Goal: Transaction & Acquisition: Purchase product/service

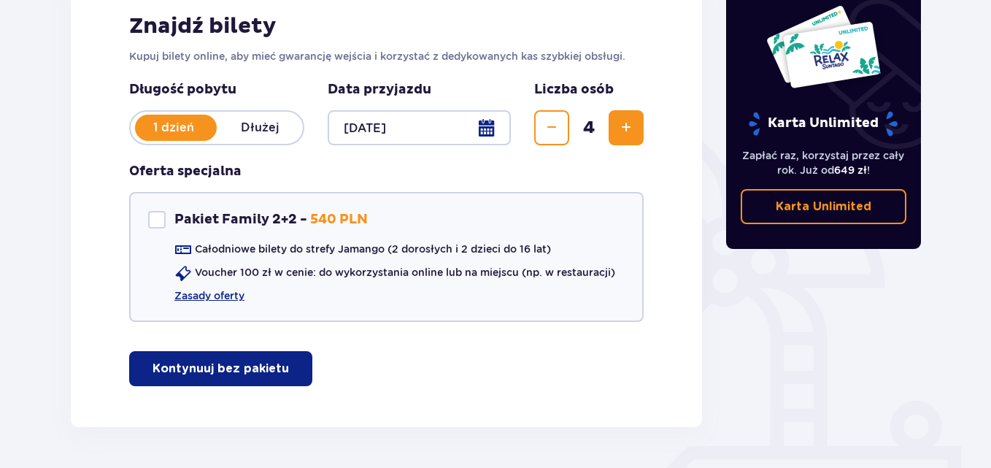
scroll to position [270, 0]
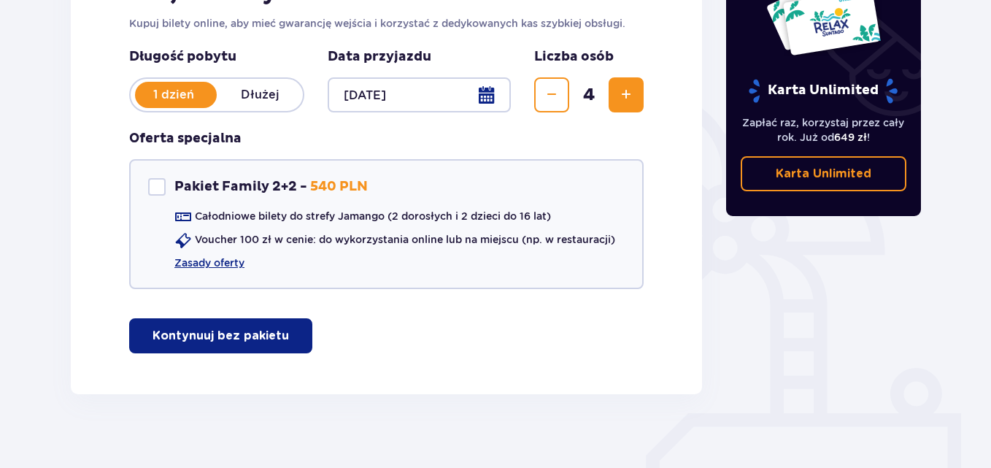
click at [982, 456] on div "Bilety Pomiń ten krok Znajdź bilety Kupuj bilety online, aby mieć gwarancję wej…" at bounding box center [495, 163] width 991 height 638
click at [156, 186] on div "Pakiet Family 2+2" at bounding box center [157, 187] width 18 height 18
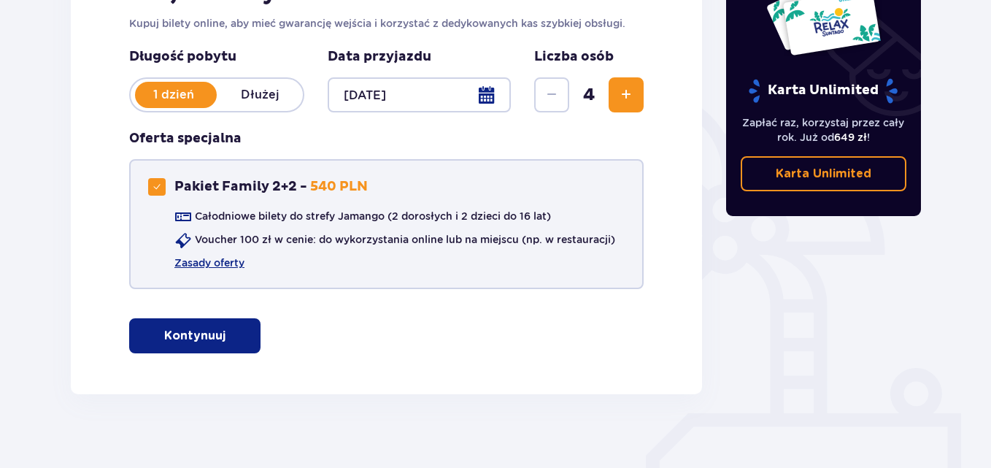
checkbox input "true"
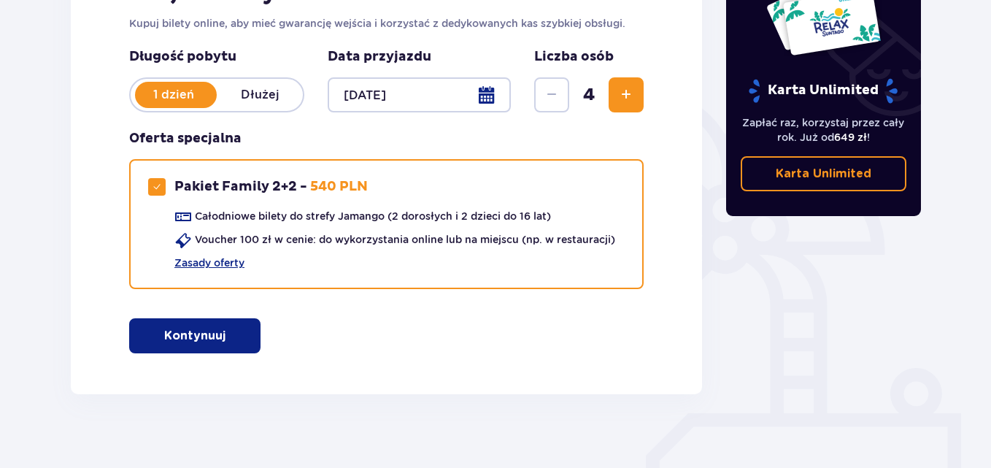
click at [182, 329] on p "Kontynuuj" at bounding box center [194, 336] width 61 height 16
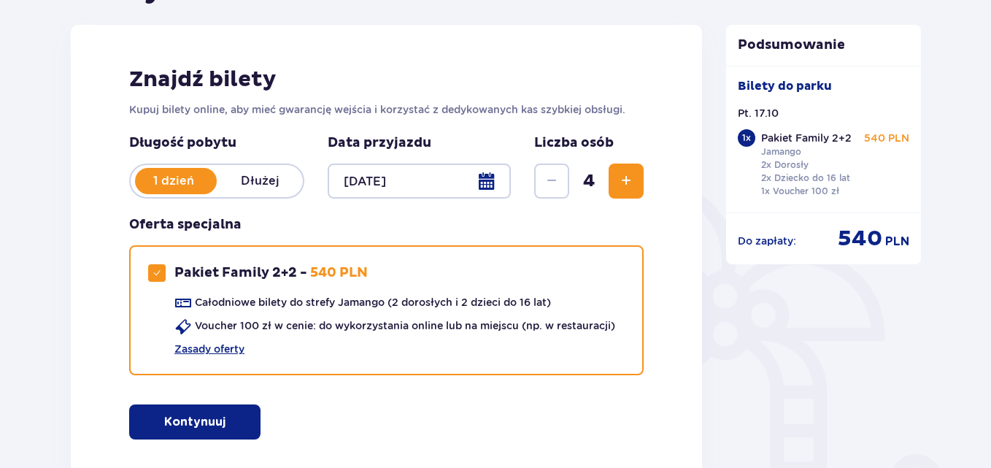
scroll to position [0, 0]
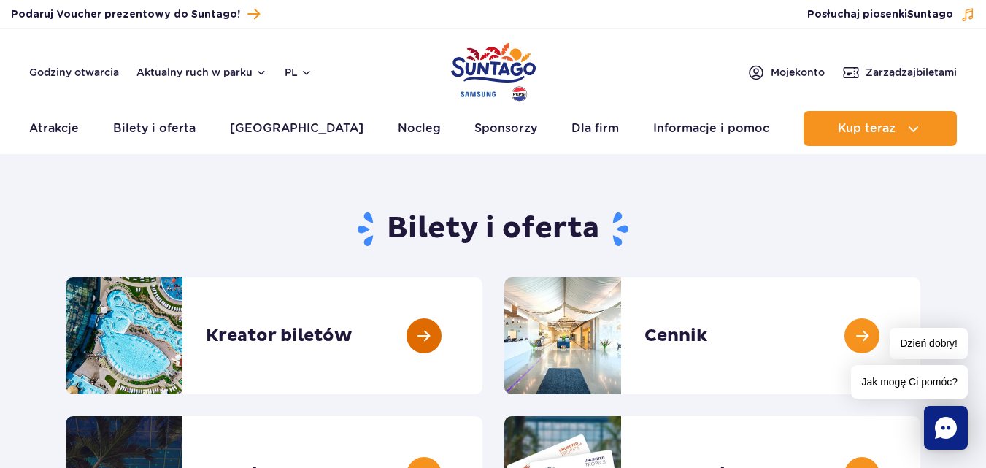
click at [483, 326] on link at bounding box center [483, 335] width 0 height 117
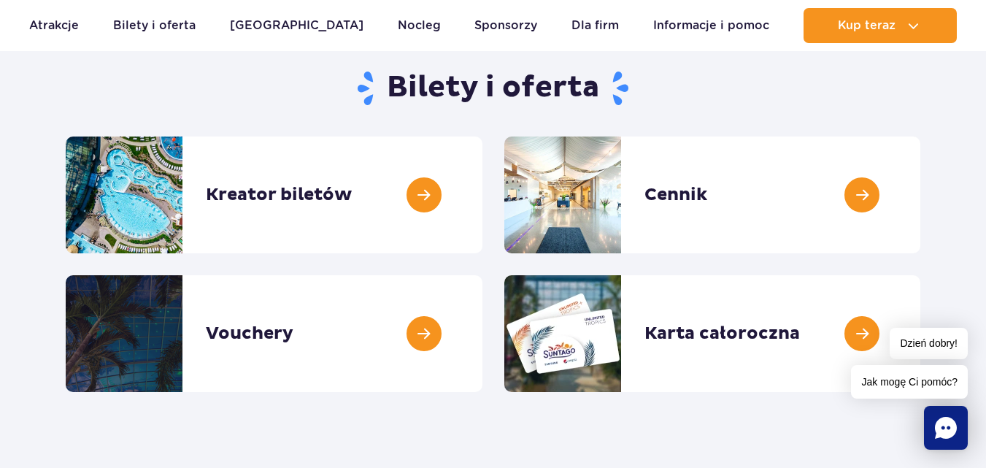
scroll to position [146, 0]
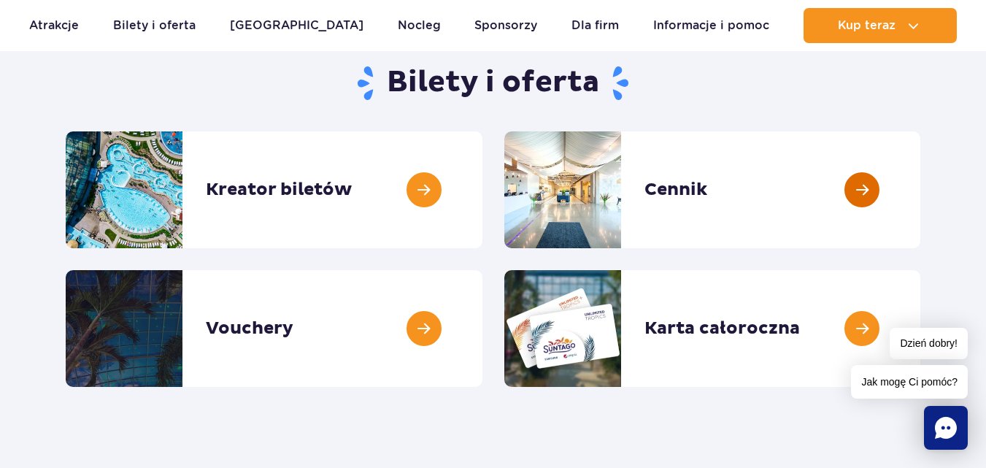
click at [921, 202] on link at bounding box center [921, 189] width 0 height 117
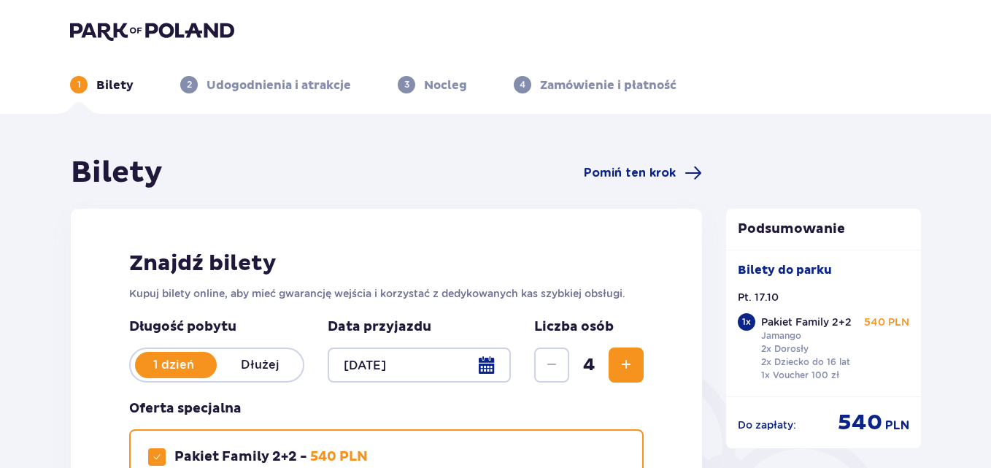
click at [494, 364] on div at bounding box center [419, 364] width 183 height 35
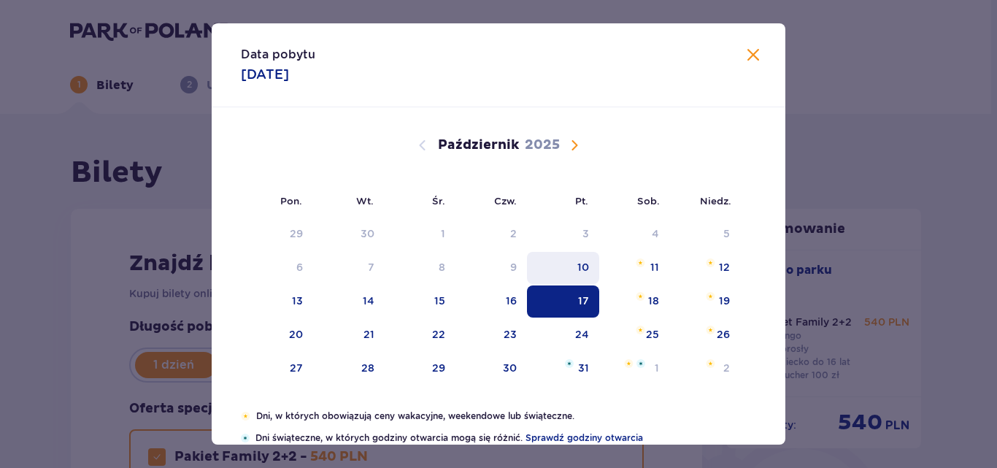
click at [575, 269] on div "10" at bounding box center [563, 268] width 72 height 32
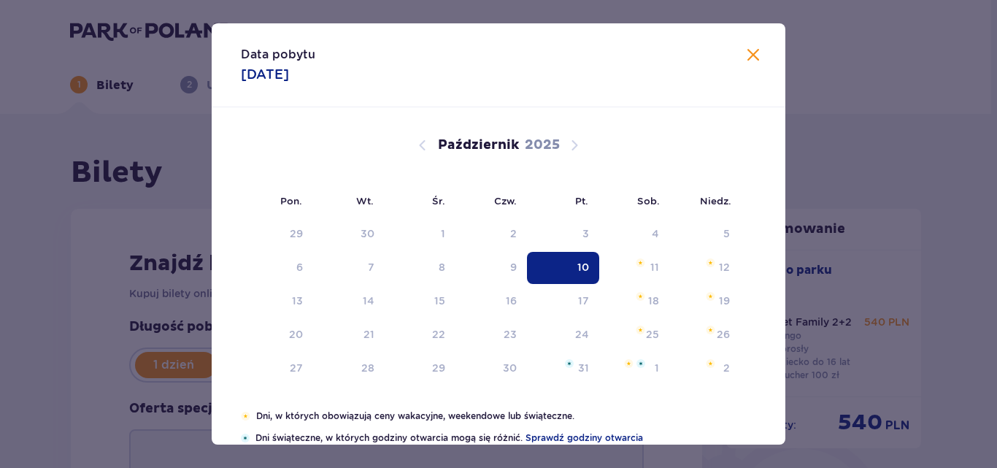
type input "10.10.25"
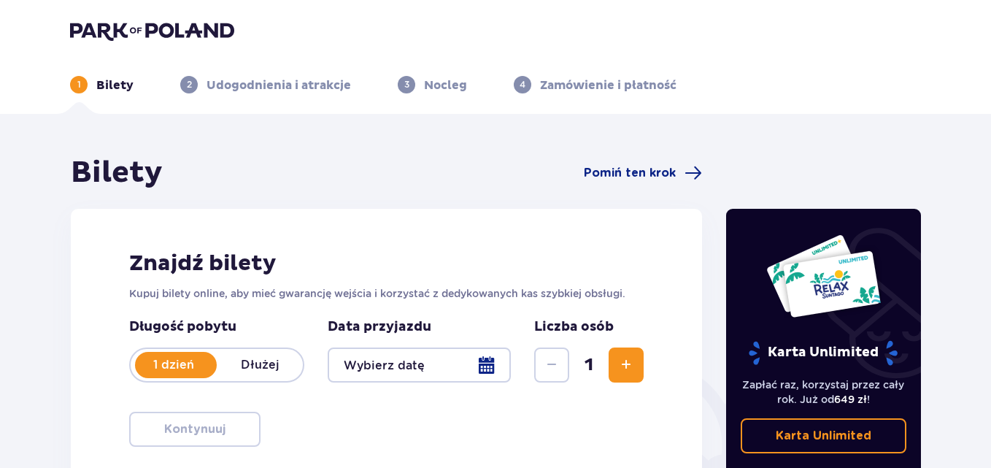
click at [476, 366] on div at bounding box center [419, 364] width 183 height 35
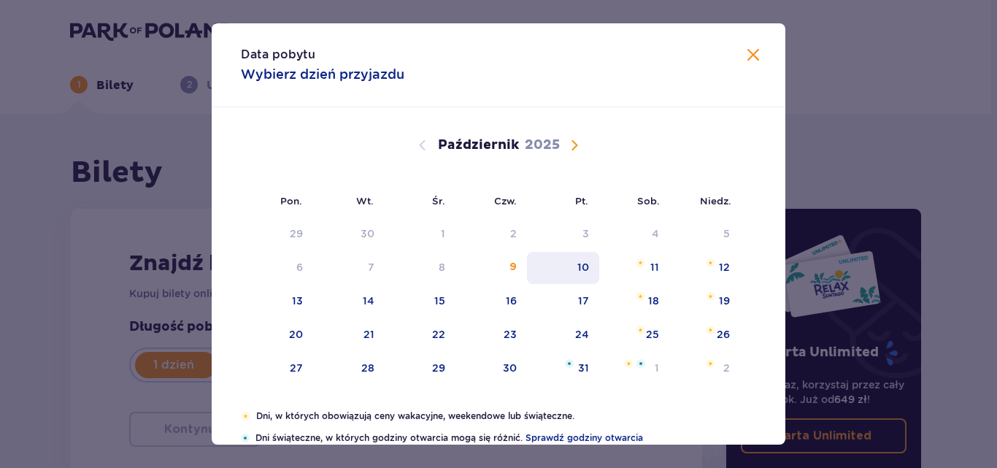
click at [577, 270] on div "10" at bounding box center [583, 267] width 12 height 15
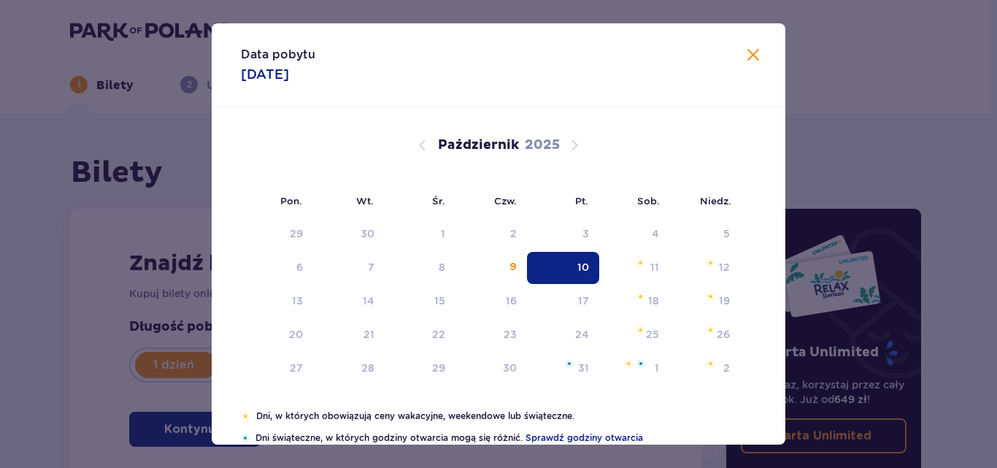
type input "10.10.25"
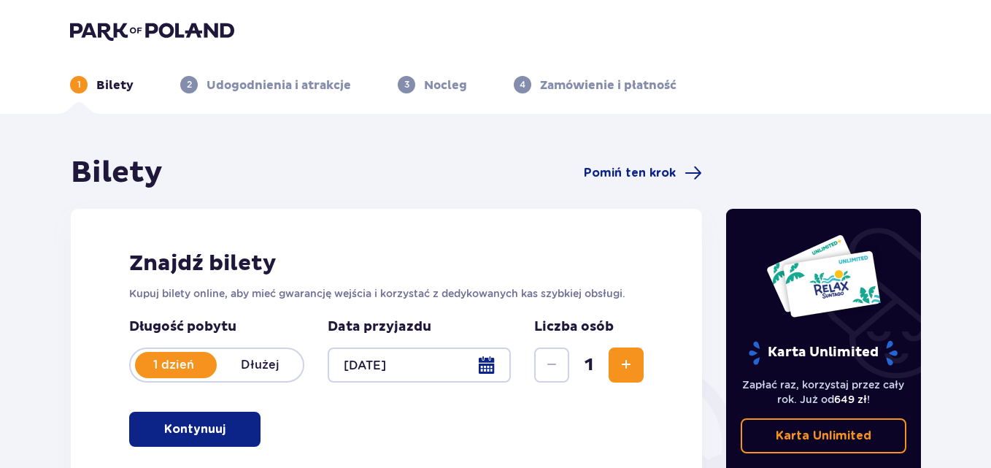
click at [628, 373] on span "Zwiększ" at bounding box center [627, 365] width 18 height 18
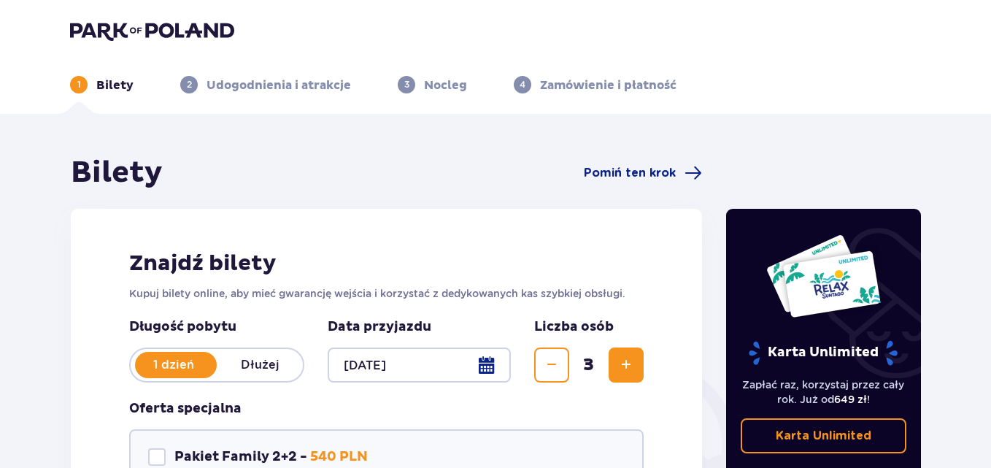
click at [628, 373] on span "Zwiększ" at bounding box center [627, 365] width 18 height 18
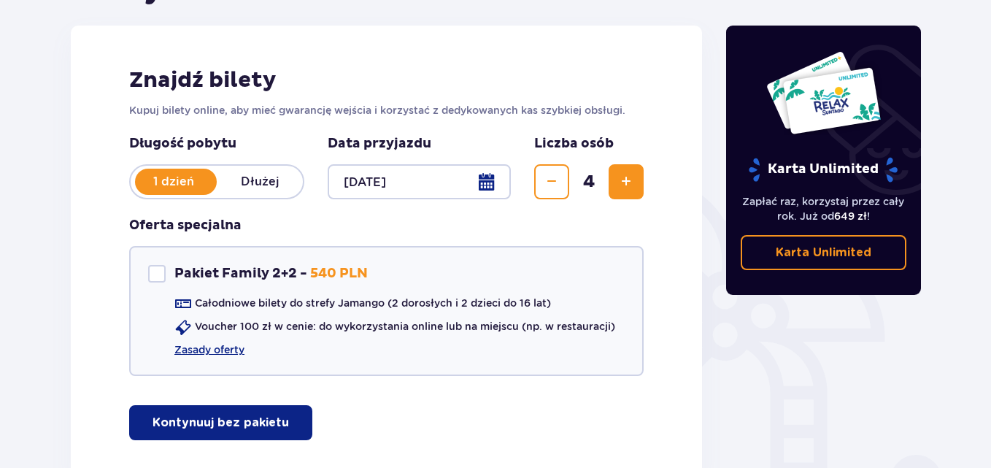
scroll to position [201, 0]
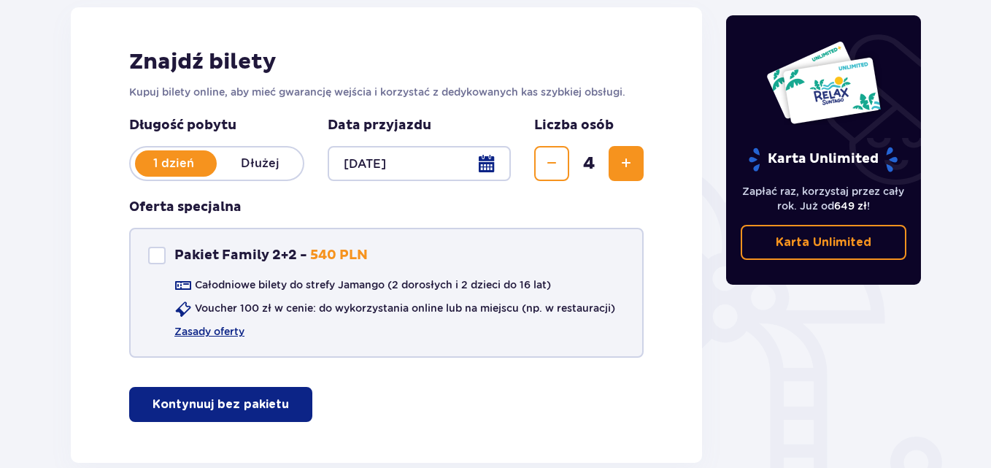
click at [158, 260] on div "Pakiet Family 2+2" at bounding box center [157, 256] width 18 height 18
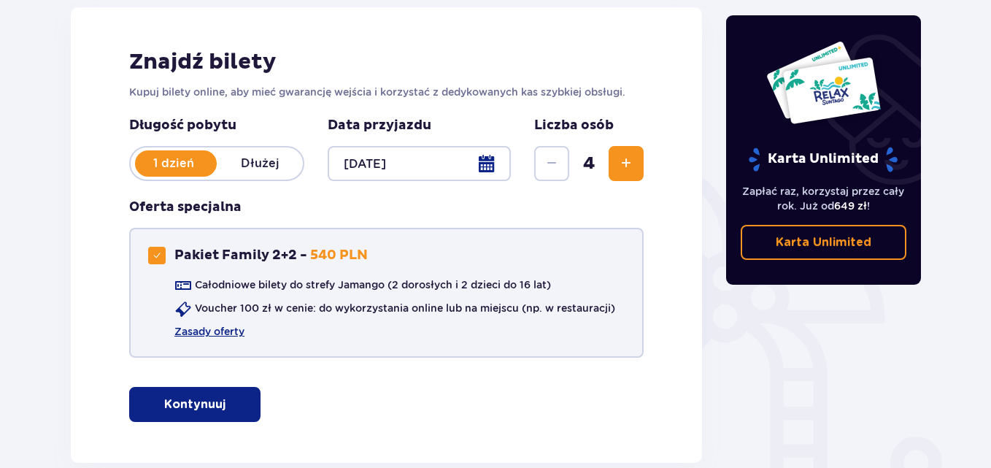
checkbox input "true"
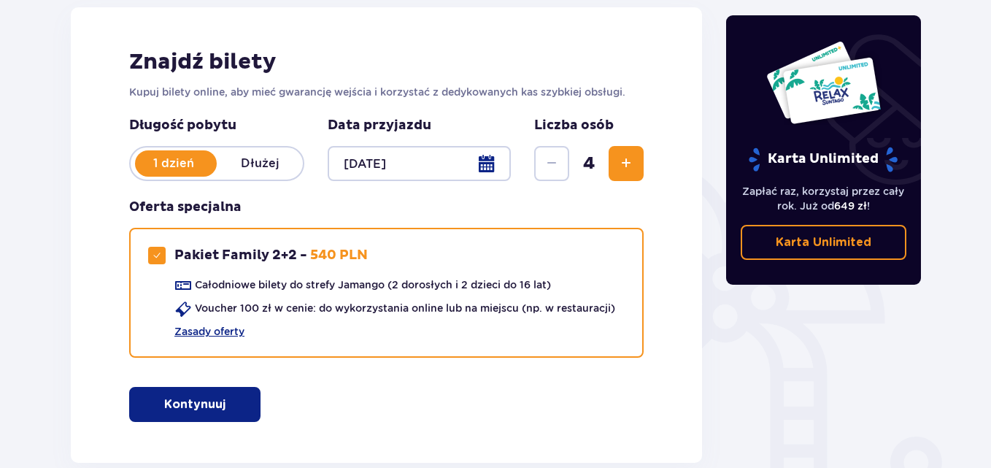
click at [180, 399] on p "Kontynuuj" at bounding box center [194, 404] width 61 height 16
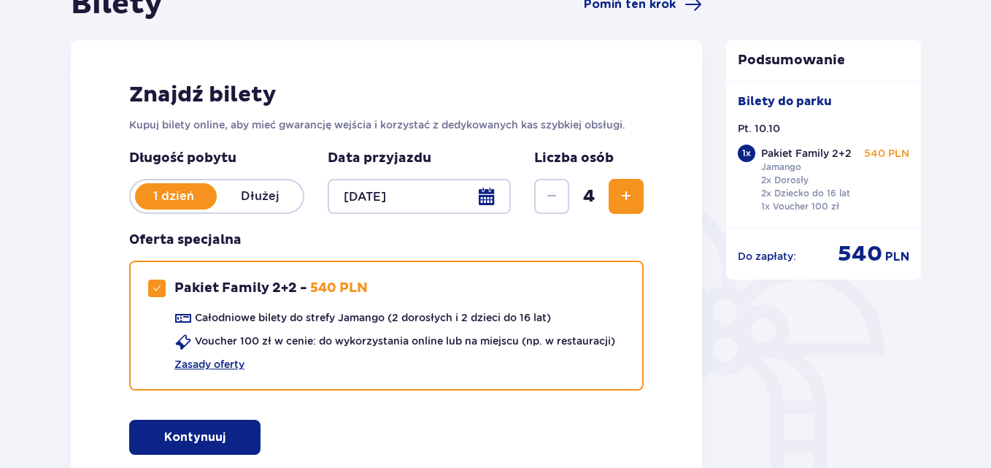
scroll to position [0, 0]
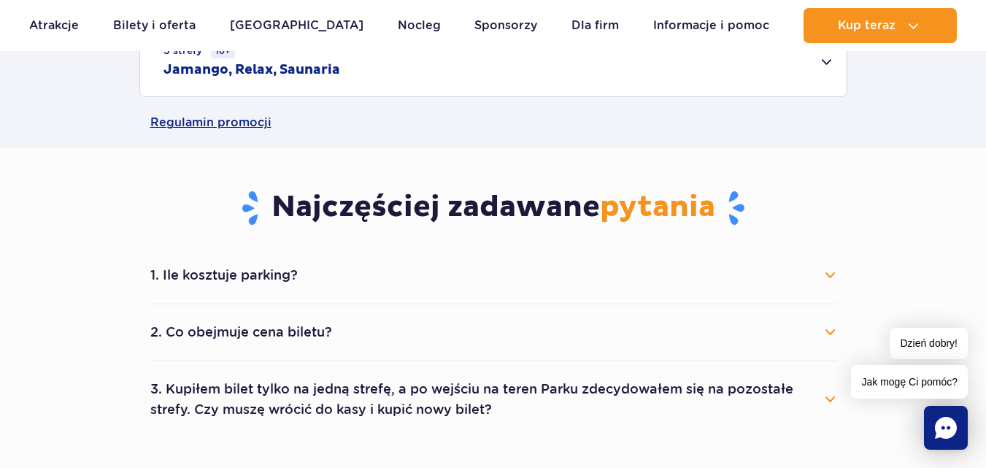
scroll to position [672, 0]
click at [281, 277] on button "1. Ile kosztuje parking?" at bounding box center [493, 274] width 686 height 32
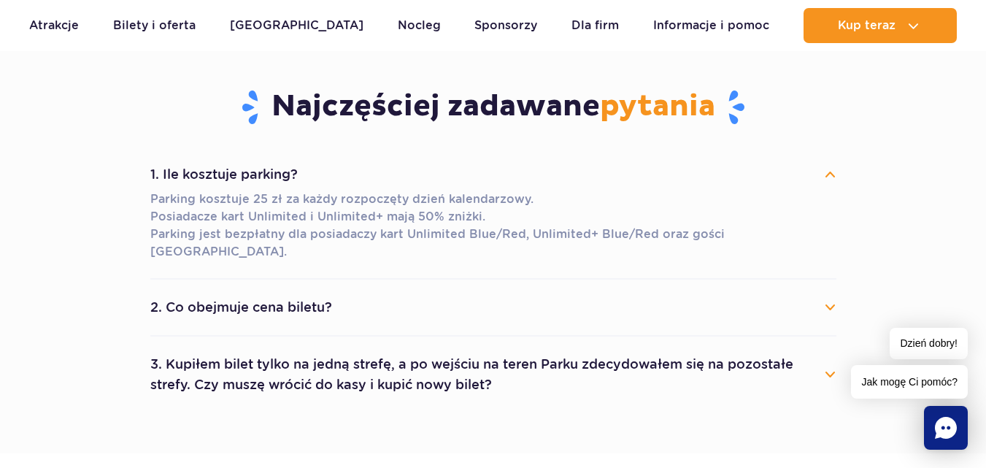
scroll to position [788, 0]
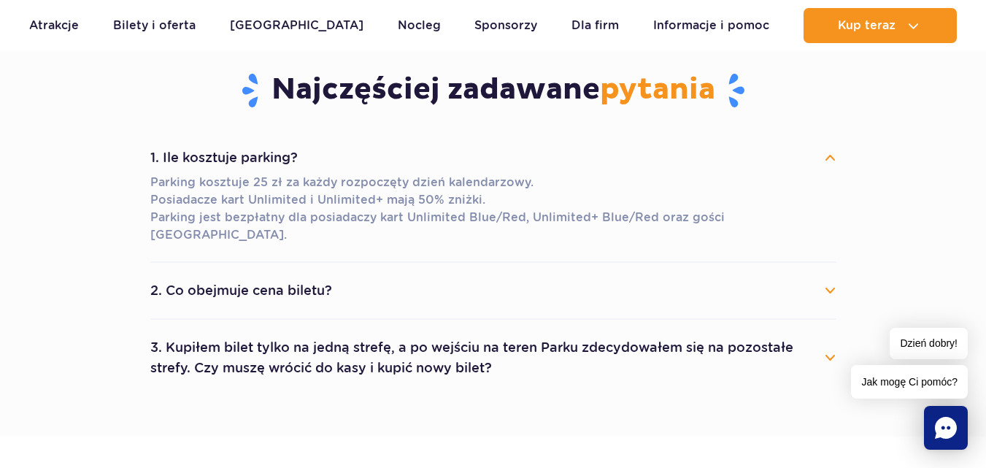
click at [830, 339] on button "3. Kupiłem bilet tylko na jedną strefę, a po wejściu na teren Parku zdecydowałe…" at bounding box center [493, 357] width 686 height 53
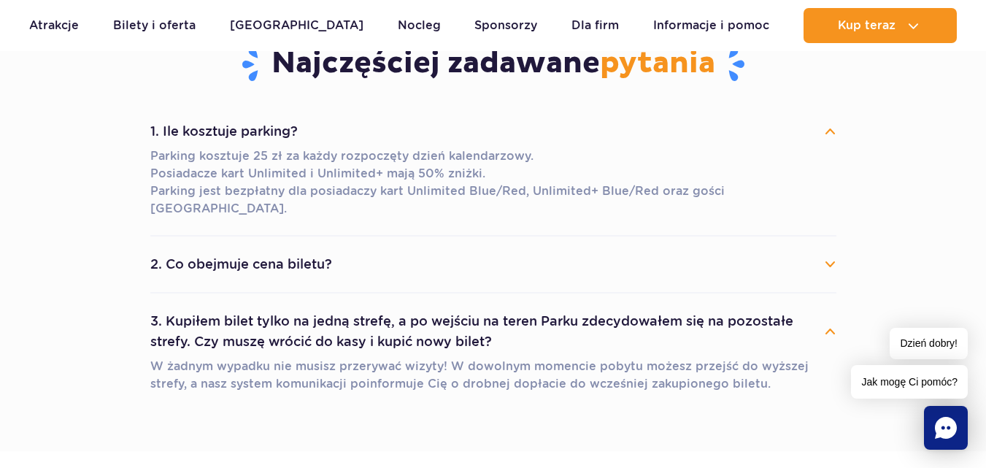
scroll to position [588, 0]
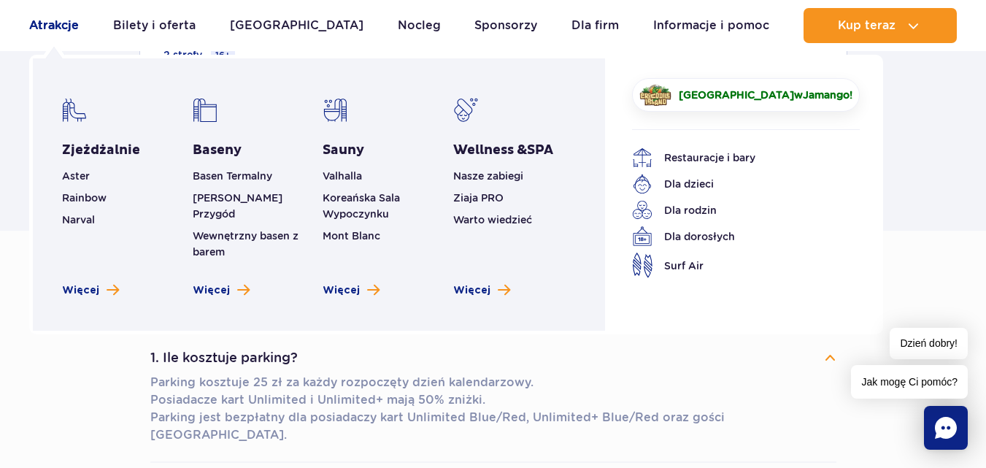
click at [65, 26] on link "Atrakcje" at bounding box center [54, 25] width 50 height 35
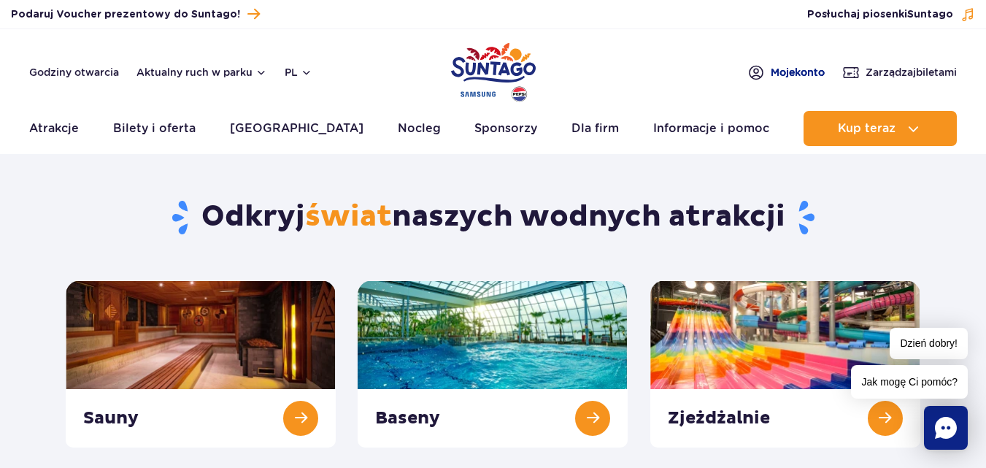
click at [771, 76] on span "Moje konto" at bounding box center [798, 72] width 54 height 15
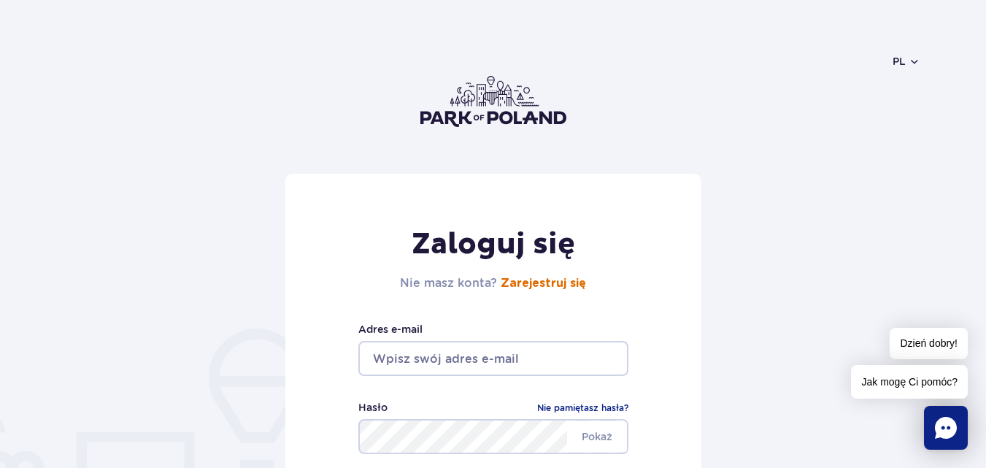
click at [545, 286] on link "Zarejestruj się" at bounding box center [543, 283] width 85 height 12
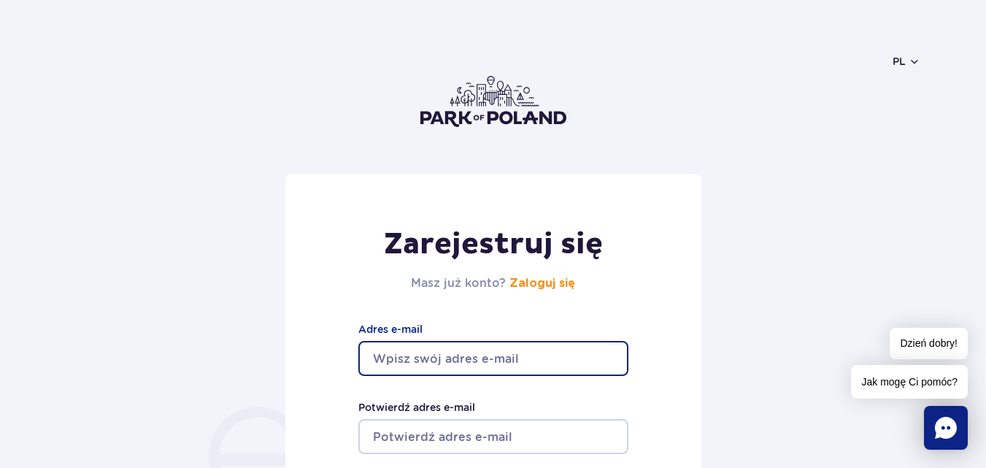
click at [521, 345] on input "Adres e-mail" at bounding box center [493, 358] width 270 height 35
type input "[EMAIL_ADDRESS][DOMAIN_NAME]"
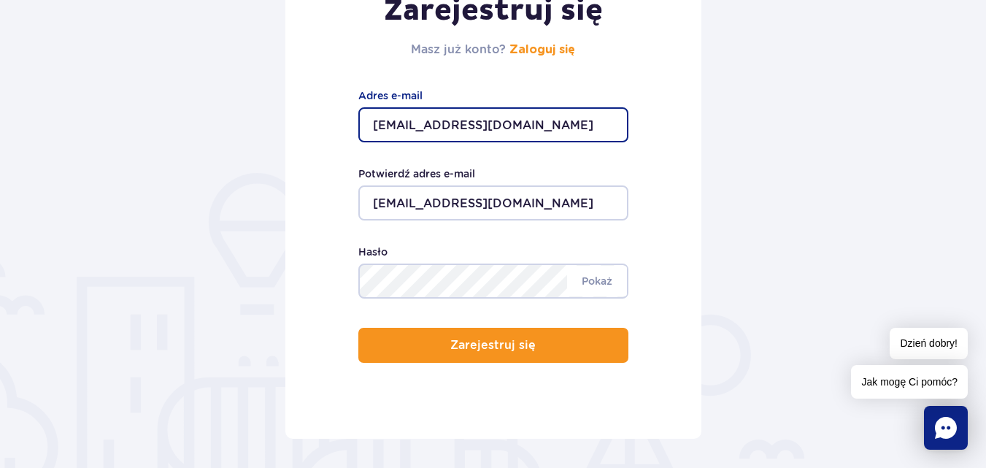
scroll to position [254, 0]
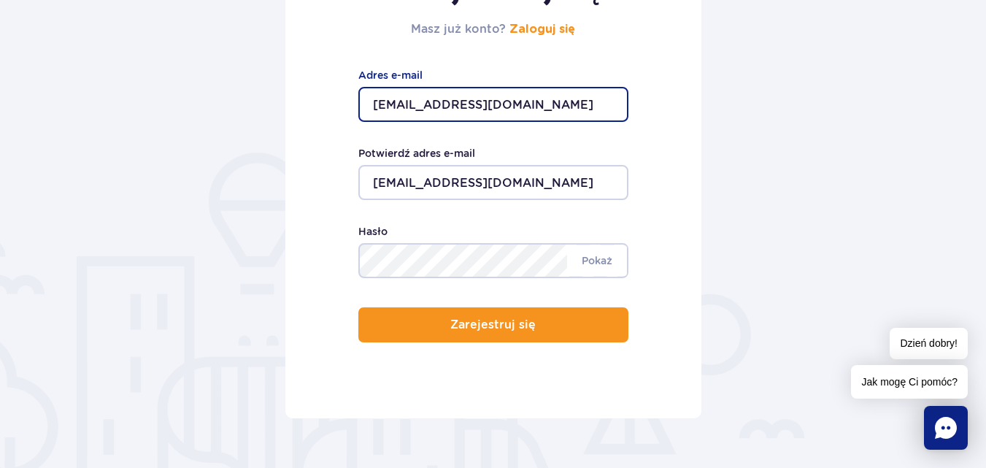
click at [510, 278] on div "Minimum 8 znaków. [GEOGRAPHIC_DATA] Hasło" at bounding box center [493, 250] width 270 height 55
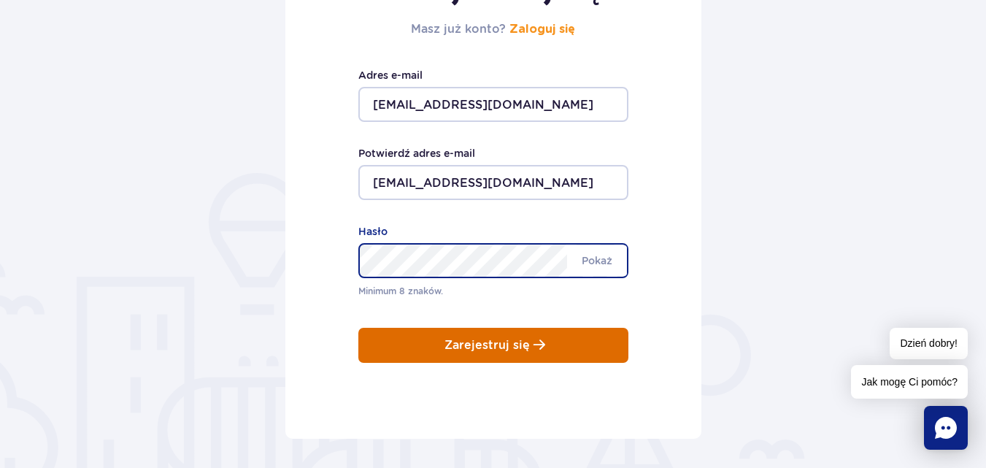
scroll to position [234, 0]
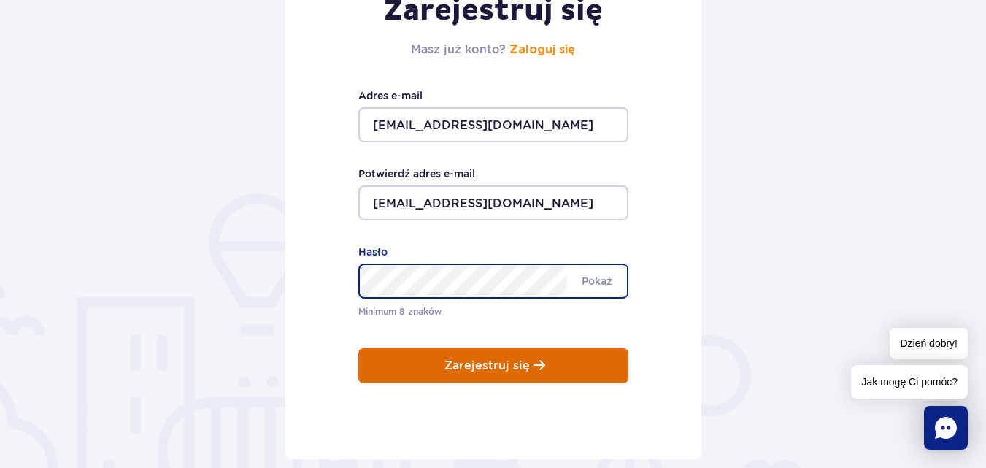
click at [510, 359] on p "Zarejestruj się" at bounding box center [487, 365] width 85 height 13
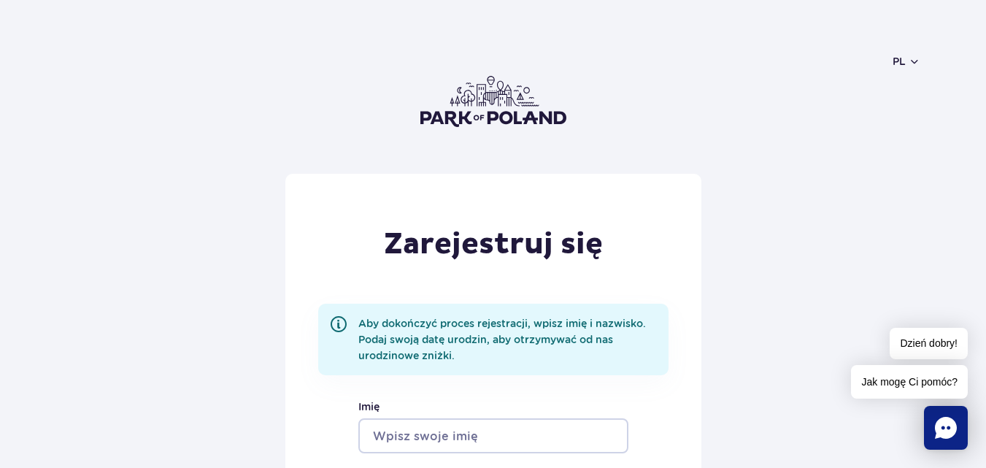
click at [487, 426] on input "Imię" at bounding box center [493, 435] width 270 height 35
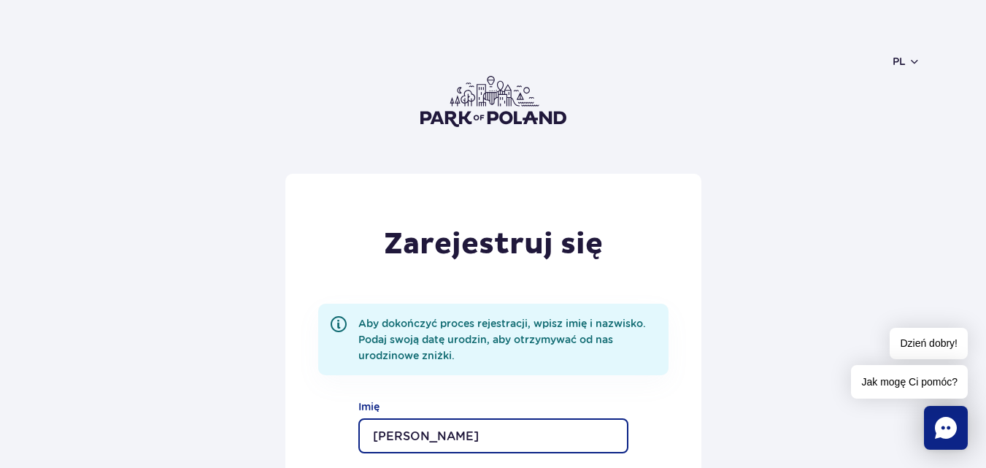
type input "[PERSON_NAME]"
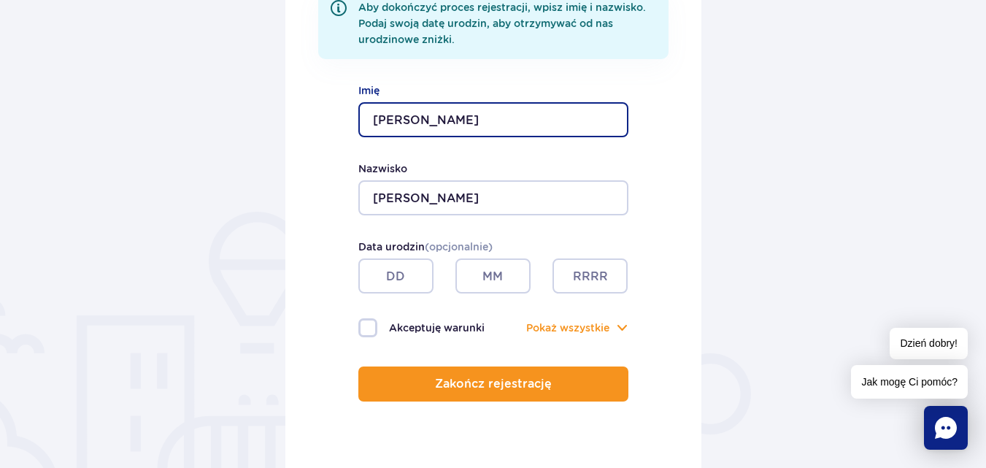
scroll to position [321, 0]
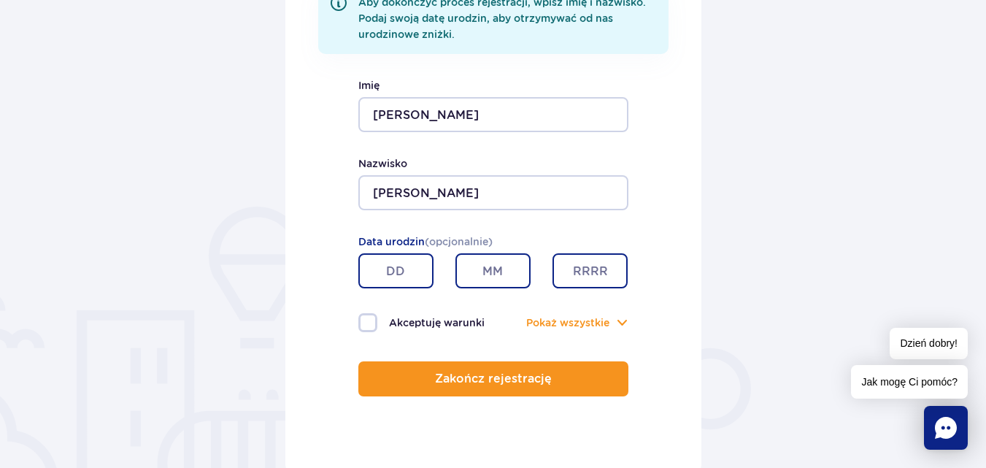
click at [415, 281] on input "text" at bounding box center [395, 270] width 75 height 35
type input "09"
click at [486, 276] on input "text" at bounding box center [493, 270] width 75 height 35
type input "o"
type input "05"
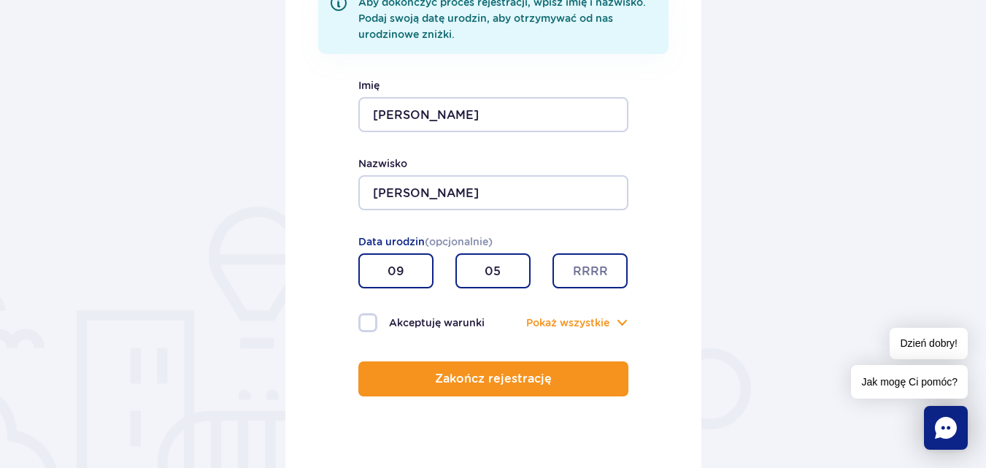
click at [566, 271] on input "text" at bounding box center [590, 270] width 75 height 35
type input "1985"
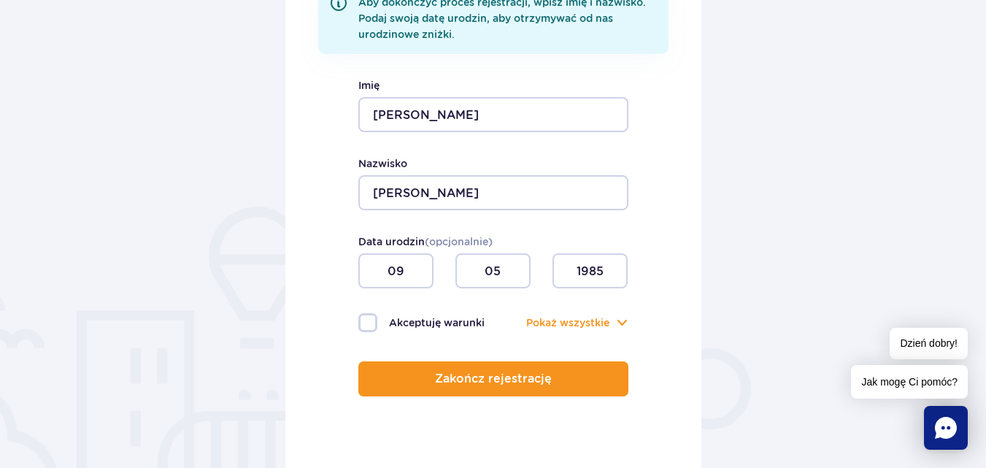
click at [370, 318] on label "Akceptuję warunki" at bounding box center [425, 322] width 135 height 19
click at [370, 316] on input "Akceptuję warunki" at bounding box center [366, 314] width 16 height 3
checkbox input "true"
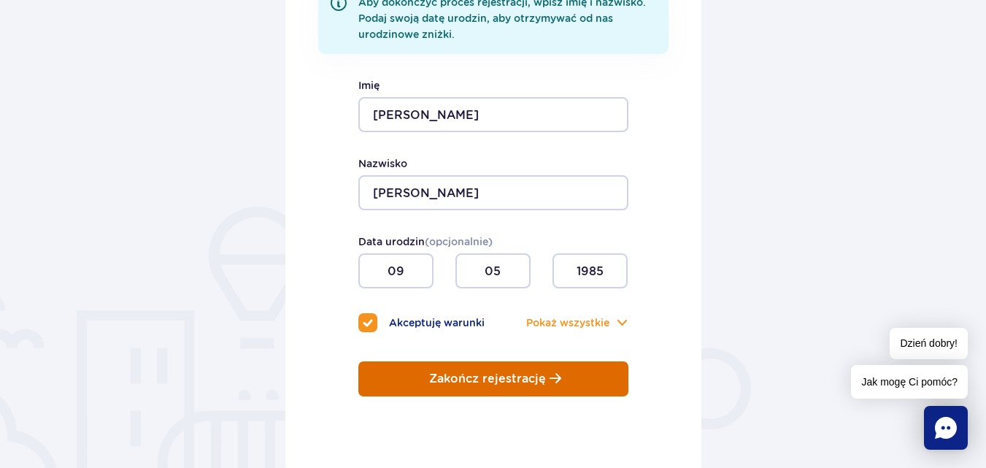
click at [397, 361] on button "Zakończ rejestrację" at bounding box center [493, 378] width 270 height 35
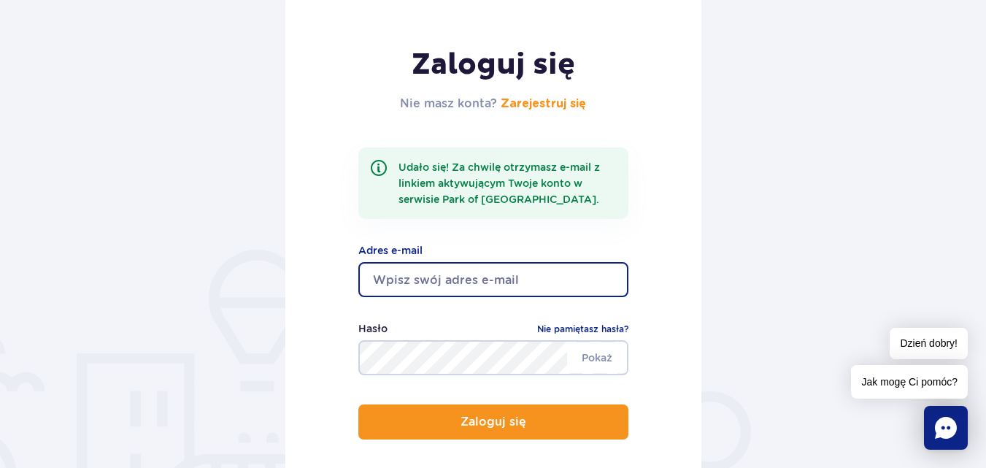
click at [578, 272] on input "email" at bounding box center [493, 279] width 270 height 35
type input "[EMAIL_ADDRESS][DOMAIN_NAME]"
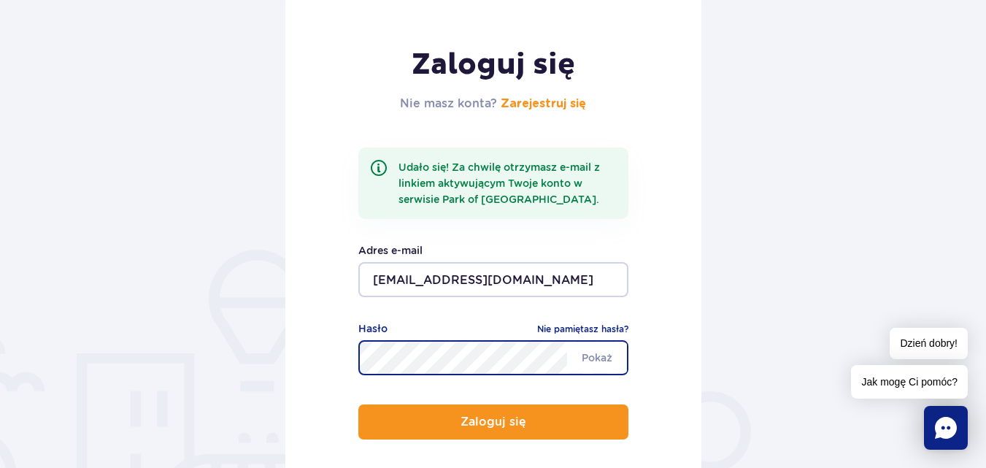
click at [358, 404] on button "Zaloguj się" at bounding box center [493, 421] width 270 height 35
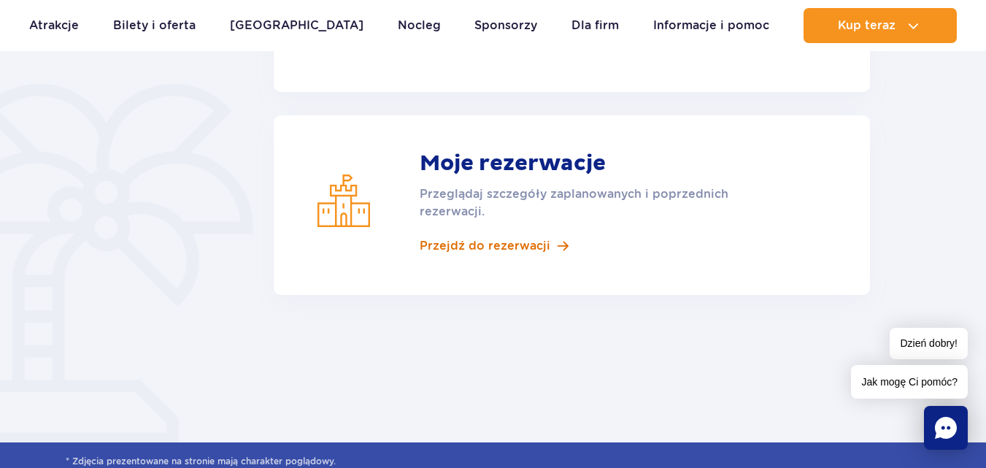
click at [496, 250] on span "Przejdź do rezerwacji" at bounding box center [485, 246] width 131 height 16
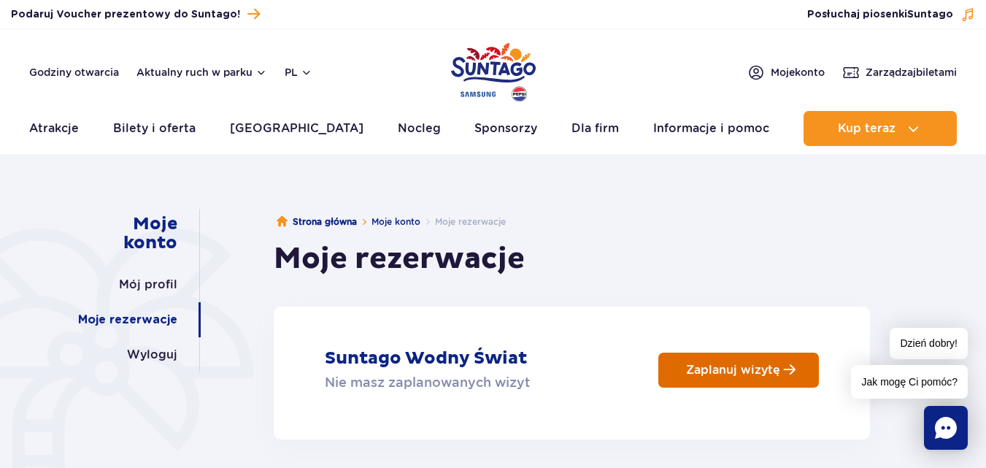
click at [732, 373] on p "Zaplanuj wizytę" at bounding box center [733, 370] width 94 height 14
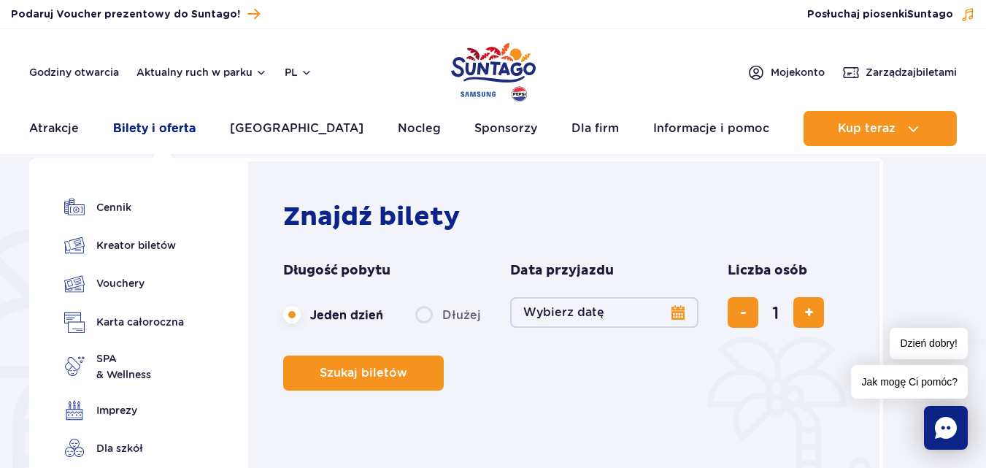
click at [161, 124] on link "Bilety i oferta" at bounding box center [154, 128] width 82 height 35
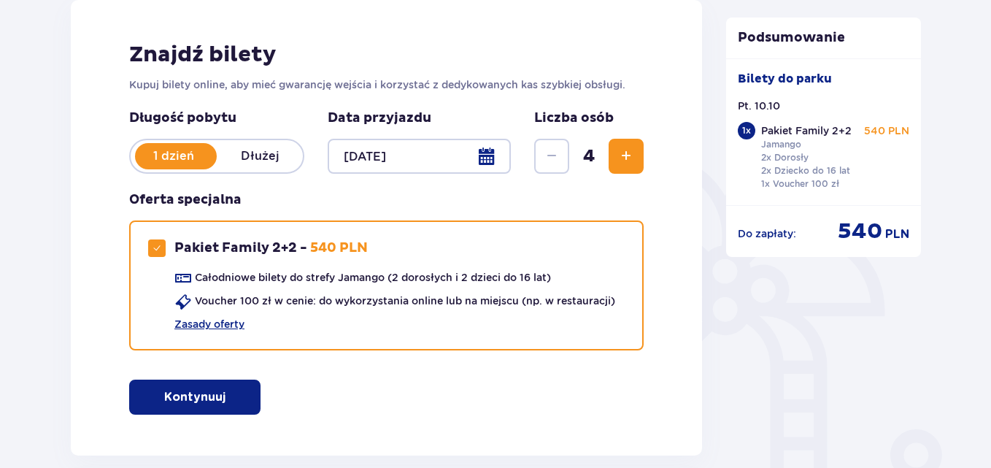
scroll to position [298, 0]
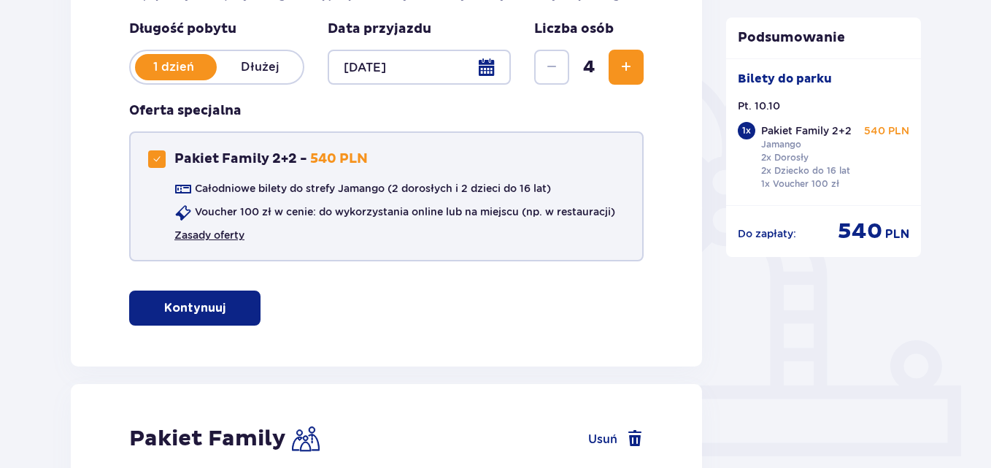
click at [199, 234] on link "Zasady oferty" at bounding box center [209, 235] width 70 height 15
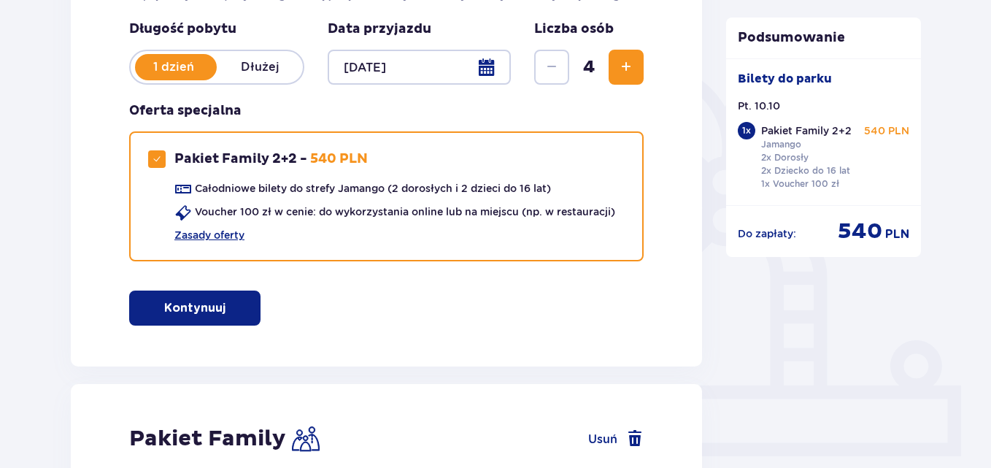
click at [491, 71] on div at bounding box center [419, 67] width 183 height 35
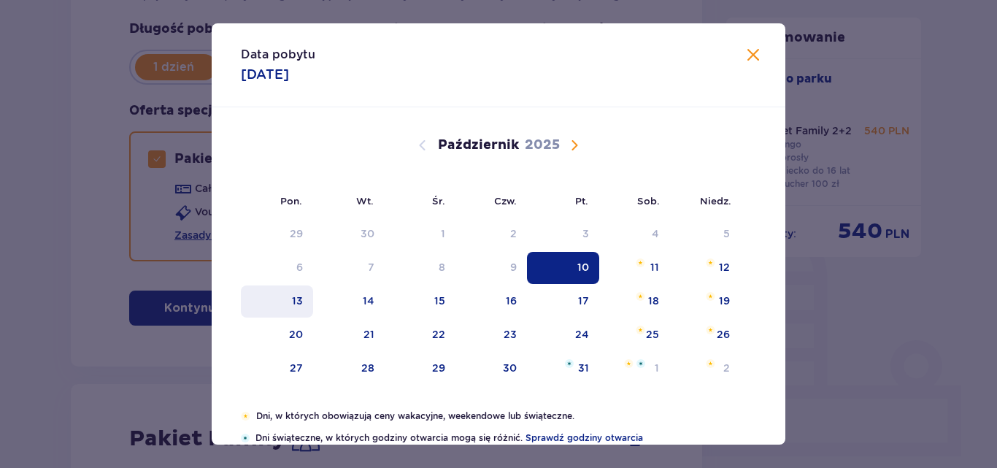
click at [293, 300] on div "13" at bounding box center [297, 300] width 11 height 15
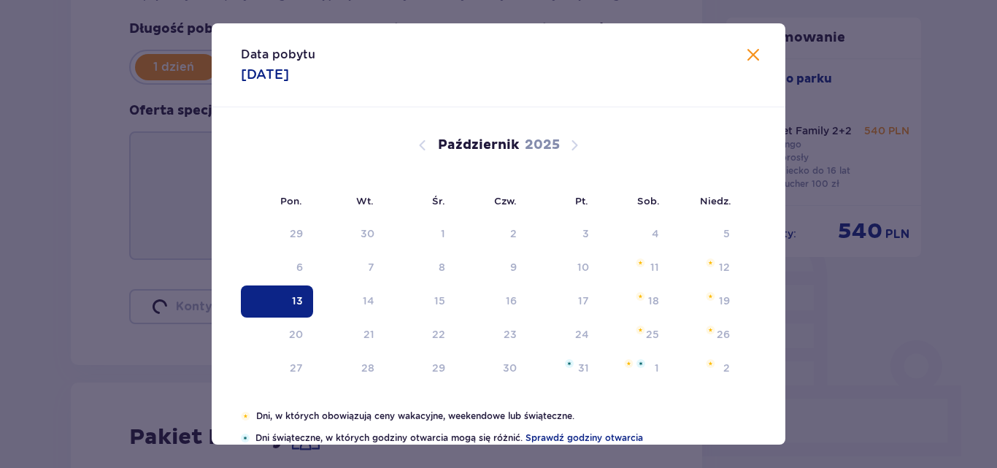
type input "[DATE]"
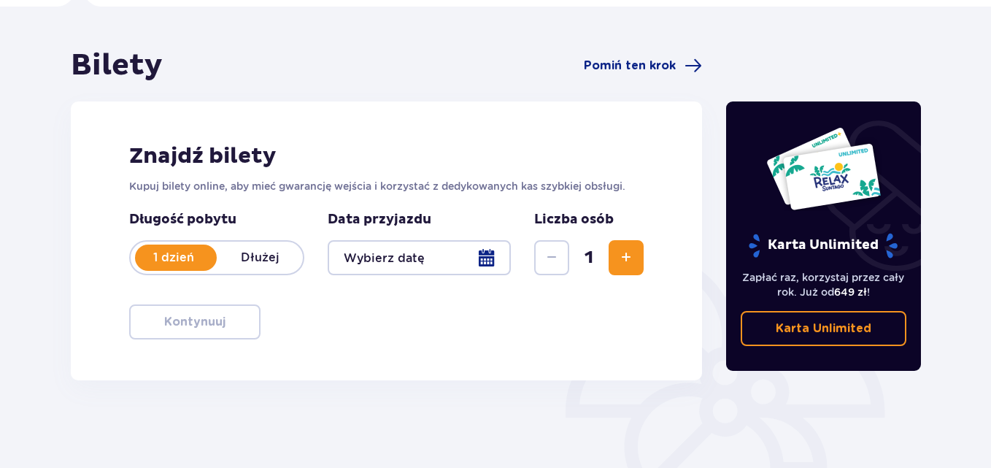
scroll to position [276, 0]
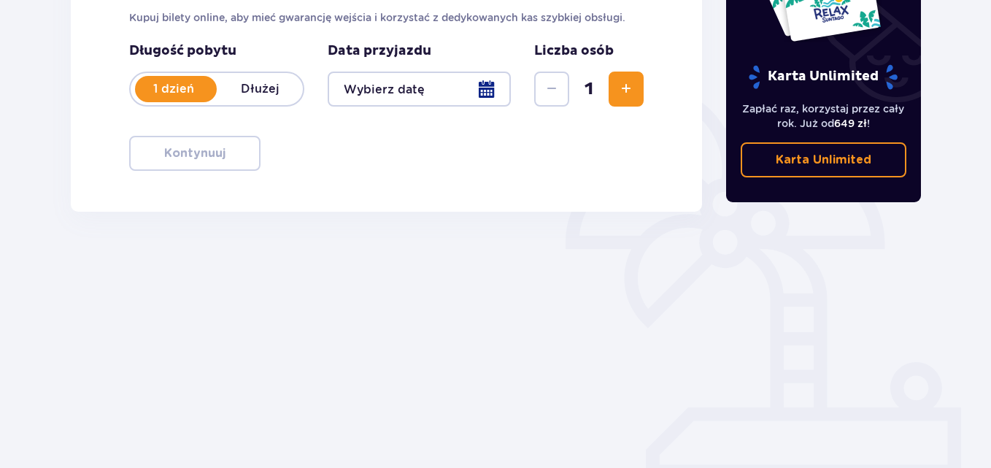
click at [990, 53] on div "Bilety Pomiń ten krok Znajdź bilety Kupuj bilety online, aby mieć gwarancję wej…" at bounding box center [495, 153] width 991 height 630
click at [486, 93] on div at bounding box center [419, 89] width 183 height 35
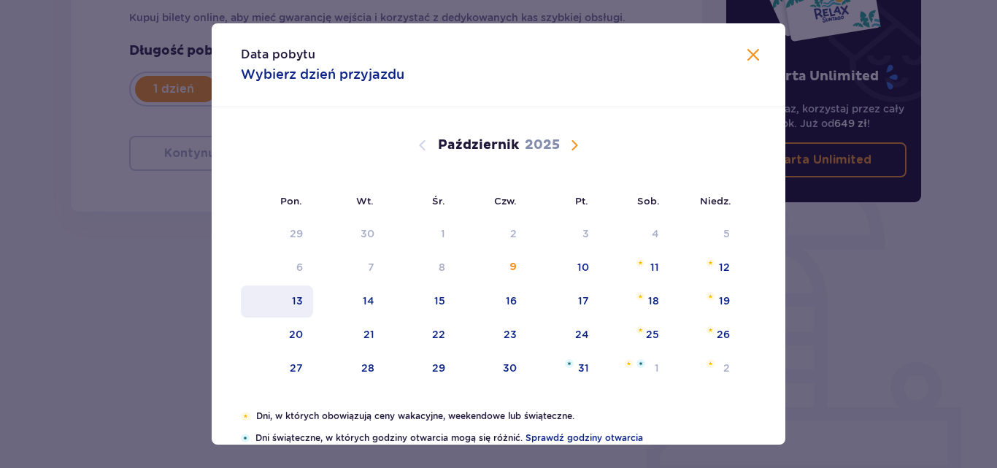
click at [299, 300] on div "13" at bounding box center [297, 300] width 11 height 15
type input "[DATE]"
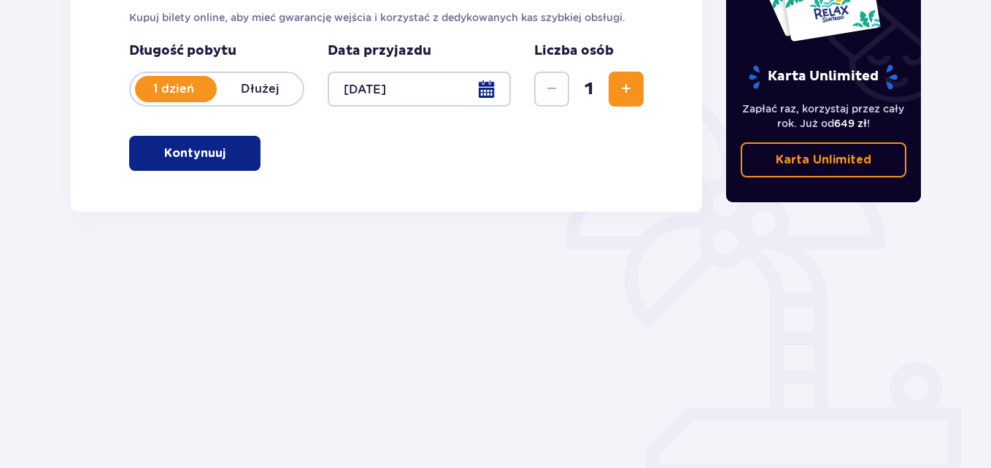
click at [627, 97] on span "Zwiększ" at bounding box center [627, 89] width 18 height 18
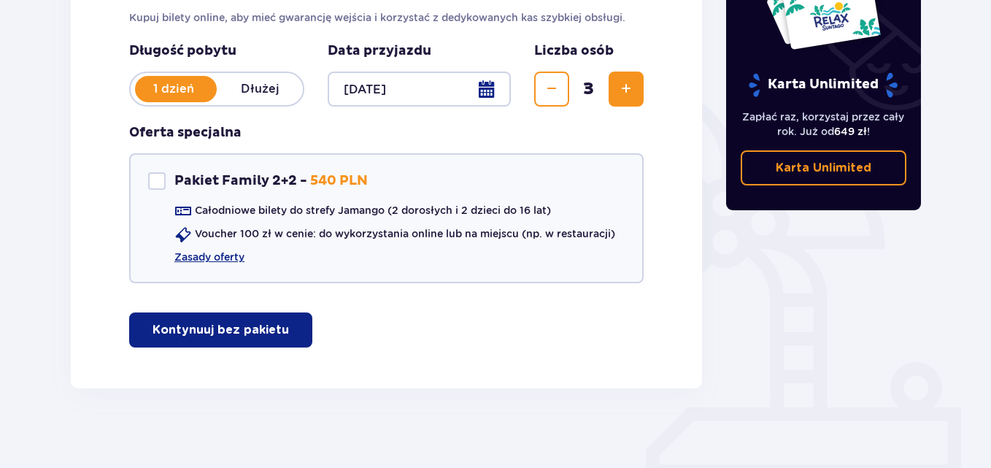
click at [627, 97] on span "Zwiększ" at bounding box center [627, 89] width 18 height 18
click at [158, 183] on div "Pakiet Family 2+2" at bounding box center [157, 181] width 18 height 18
checkbox input "true"
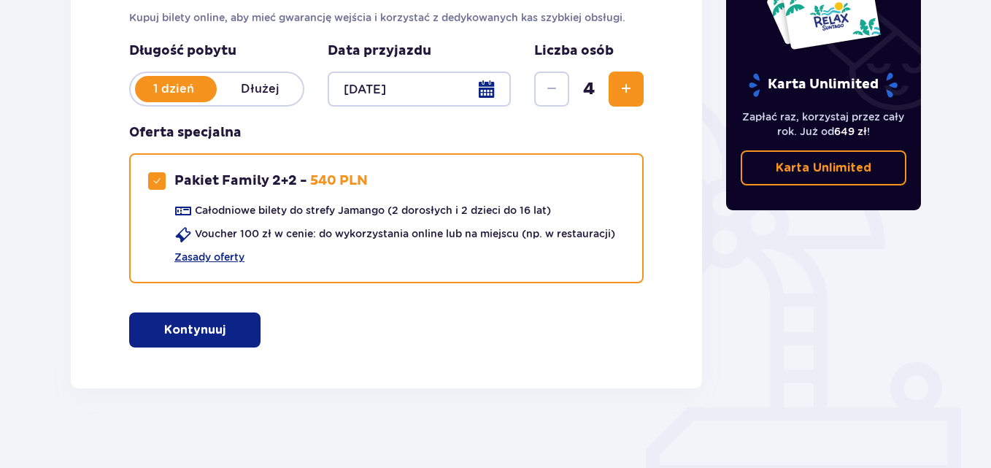
click at [486, 93] on div at bounding box center [419, 89] width 183 height 35
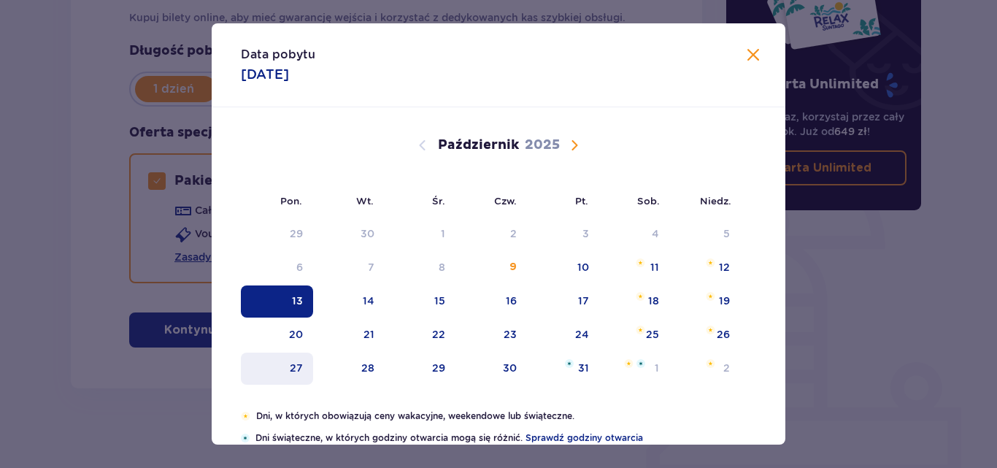
click at [292, 368] on div "27" at bounding box center [296, 368] width 13 height 15
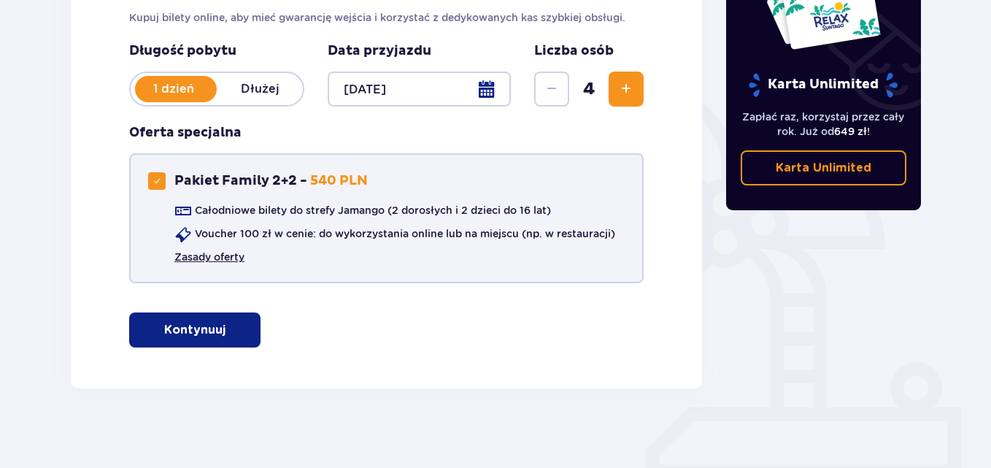
click at [191, 257] on link "Zasady oferty" at bounding box center [209, 257] width 70 height 15
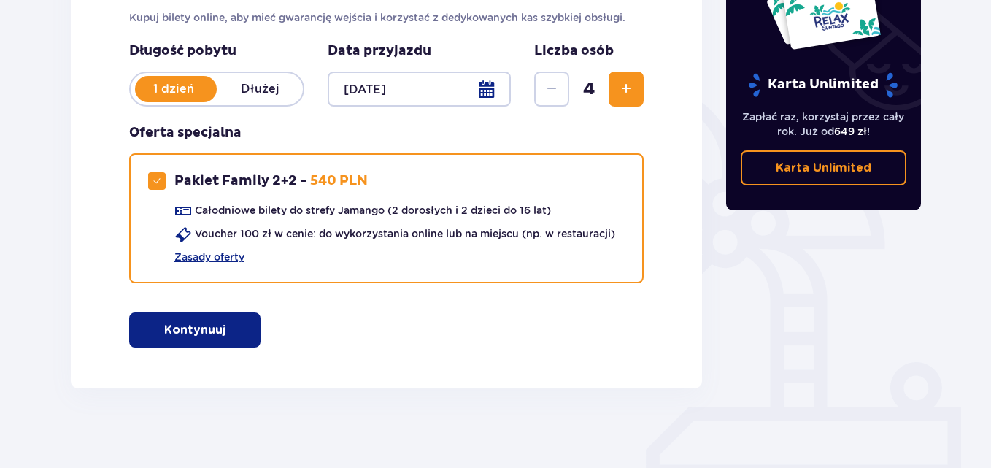
click at [192, 330] on p "Kontynuuj" at bounding box center [194, 330] width 61 height 16
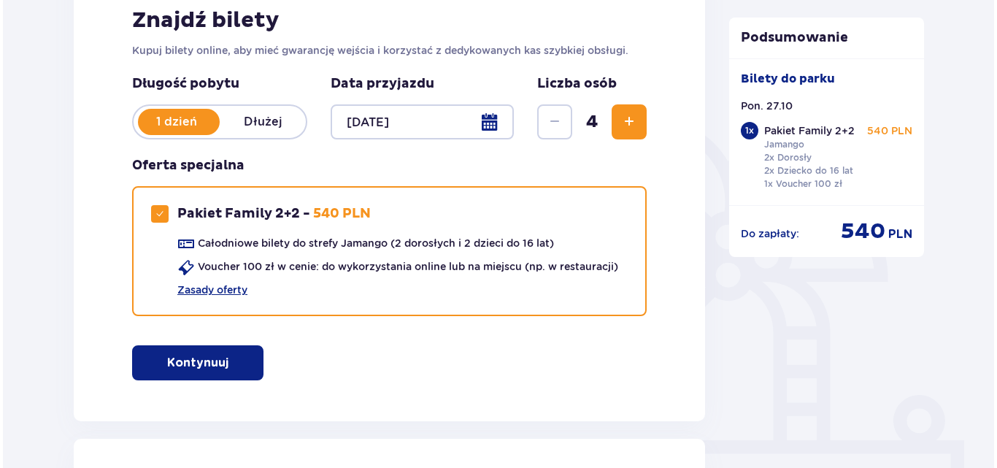
scroll to position [55, 0]
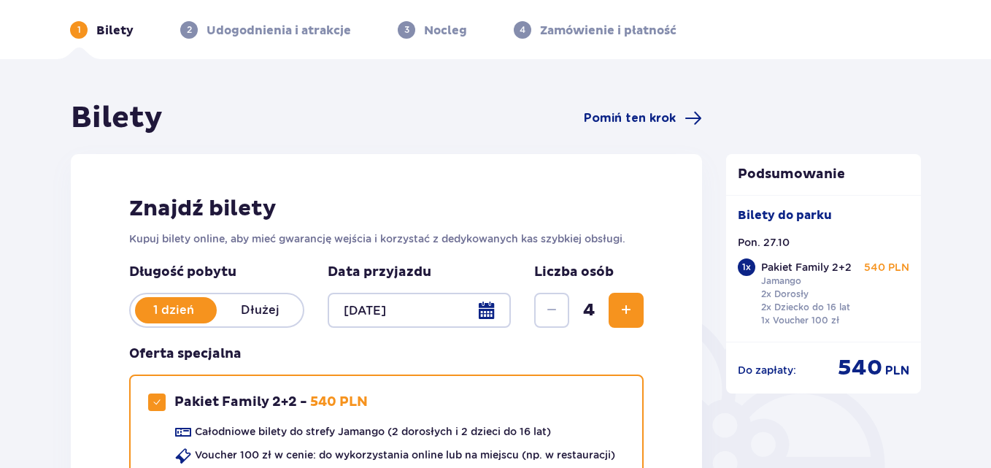
click at [491, 308] on div at bounding box center [419, 310] width 183 height 35
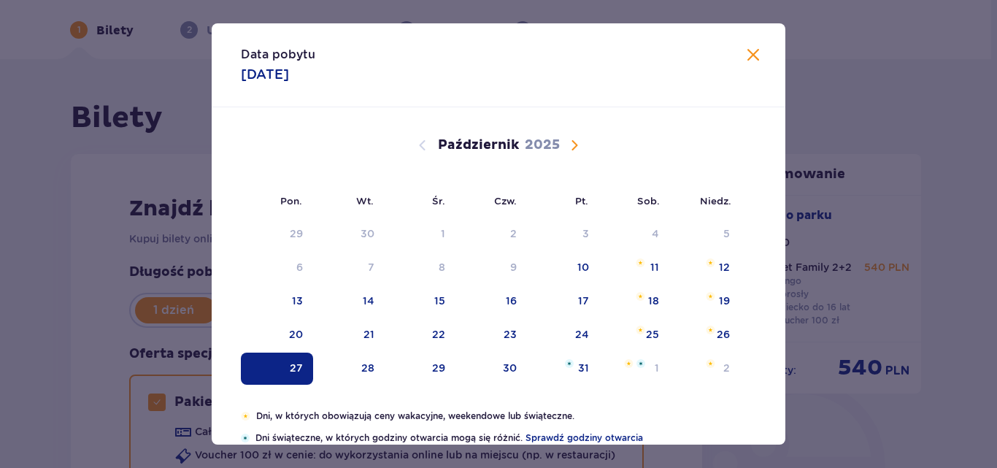
drag, startPoint x: 779, startPoint y: 174, endPoint x: 763, endPoint y: 242, distance: 69.8
click at [763, 242] on div "[DATE] 1 2 3 4 5 6 7 8 9 10 11 12 13 14 15 16 17 18 19 20 21 22 23 24 25 26 27 …" at bounding box center [499, 386] width 574 height 558
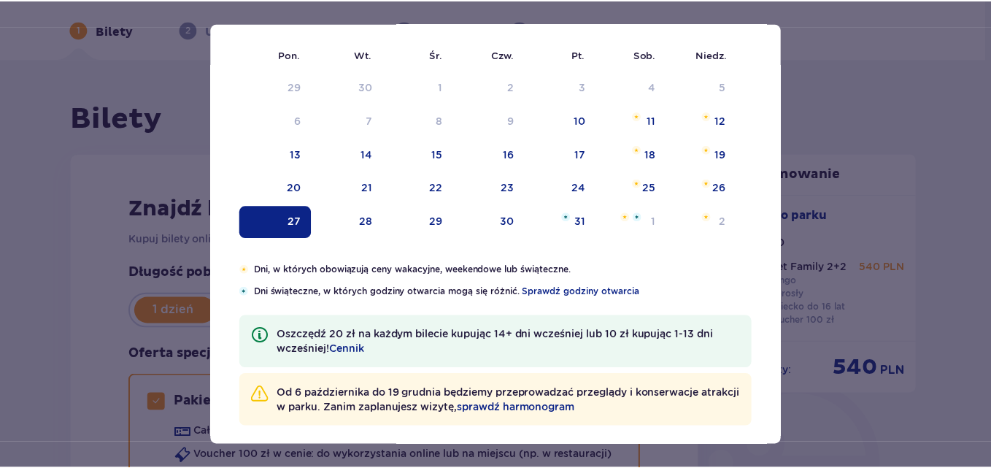
scroll to position [158, 0]
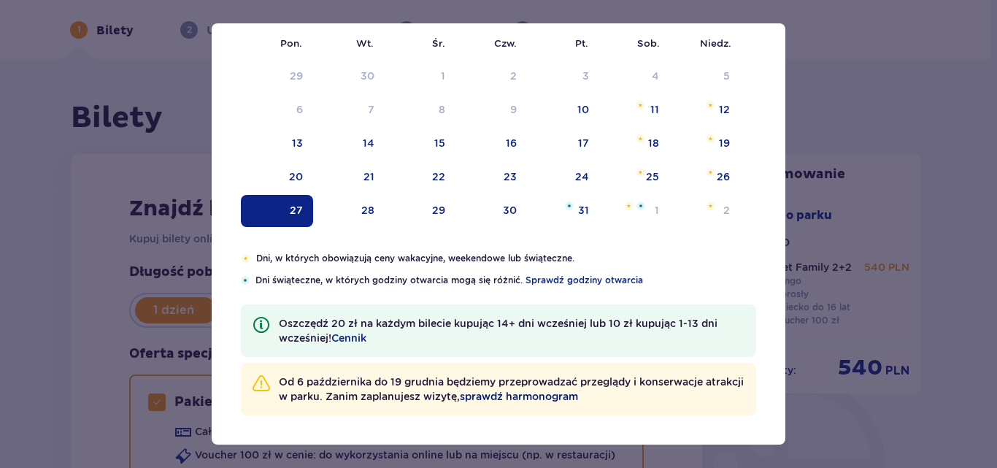
click at [535, 399] on span "sprawdź harmonogram" at bounding box center [519, 396] width 118 height 15
click at [352, 339] on span "Cennik" at bounding box center [348, 338] width 35 height 15
click at [89, 217] on div "Data pobytu [DATE] Pon. Wt. Śr. Czw. Pt. Sob. [GEOGRAPHIC_DATA]. [DATE] 1 2 3 4…" at bounding box center [498, 234] width 997 height 468
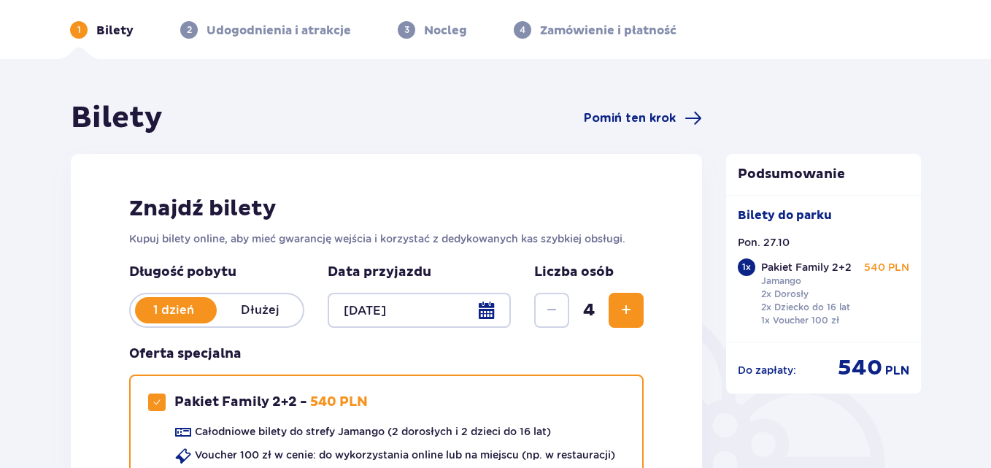
click at [480, 312] on div at bounding box center [419, 310] width 183 height 35
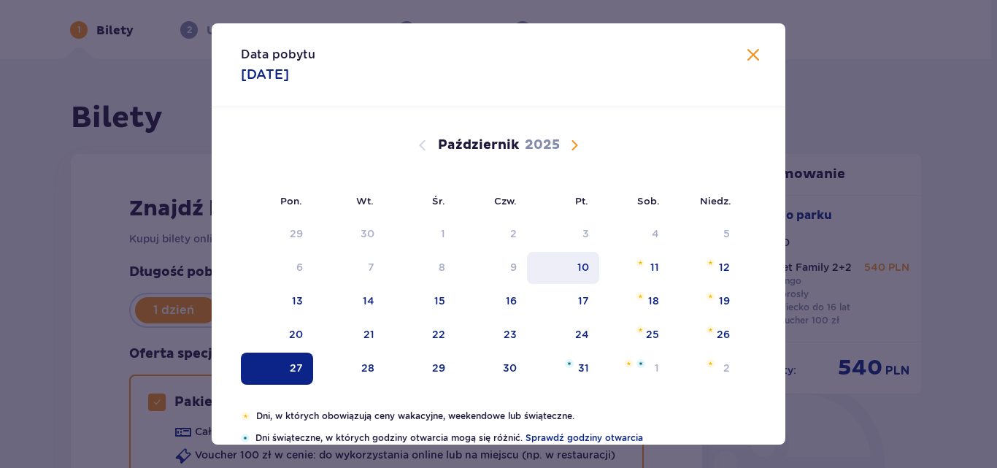
click at [586, 264] on div "10" at bounding box center [583, 267] width 12 height 15
type input "10.10.25"
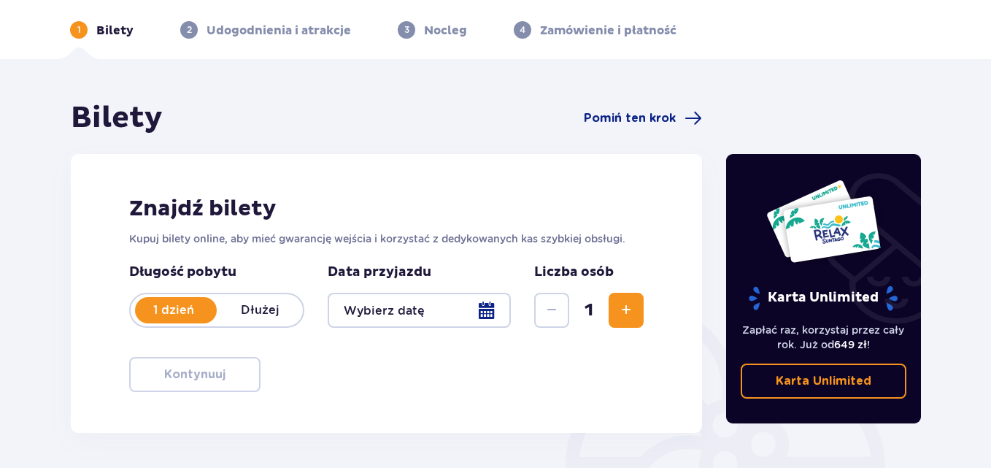
click at [628, 313] on span "Zwiększ" at bounding box center [627, 311] width 18 height 18
click at [486, 312] on div at bounding box center [419, 310] width 183 height 35
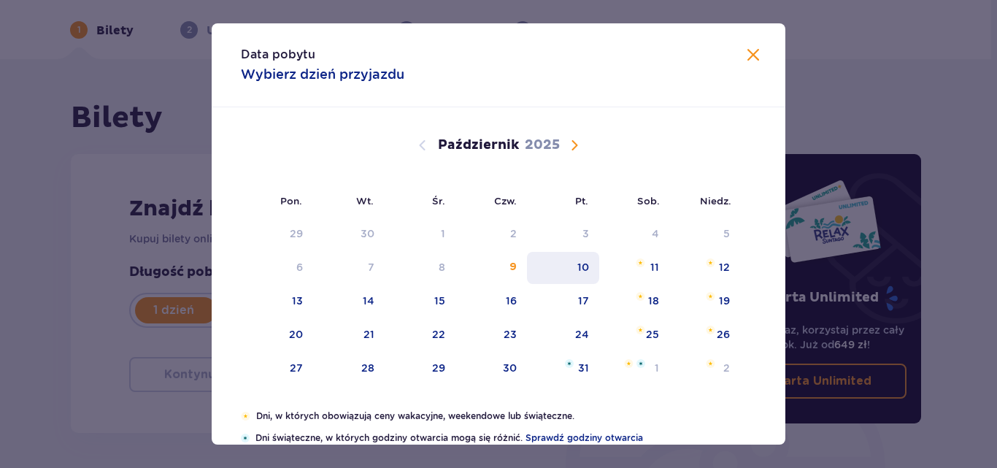
click at [586, 257] on div "10" at bounding box center [563, 268] width 72 height 32
type input "10.10.25"
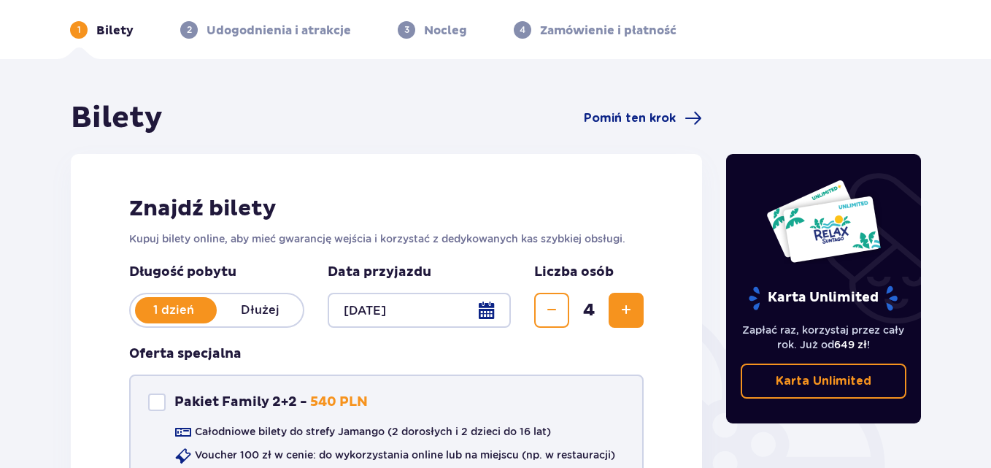
click at [158, 408] on div "Pakiet Family 2+2" at bounding box center [157, 402] width 18 height 18
checkbox input "true"
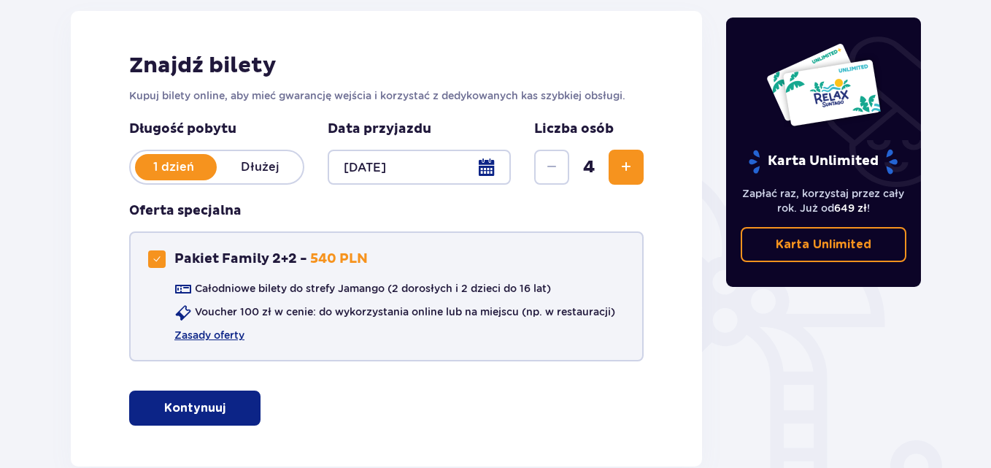
scroll to position [284, 0]
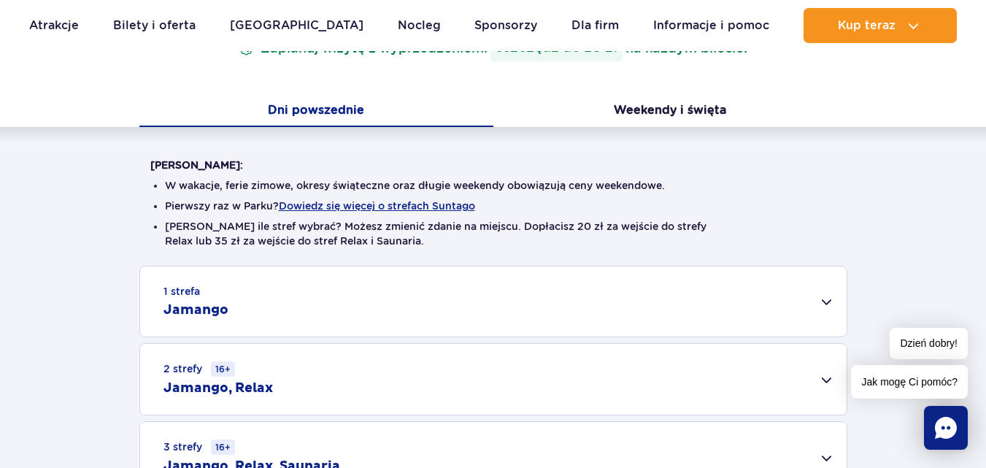
scroll to position [292, 0]
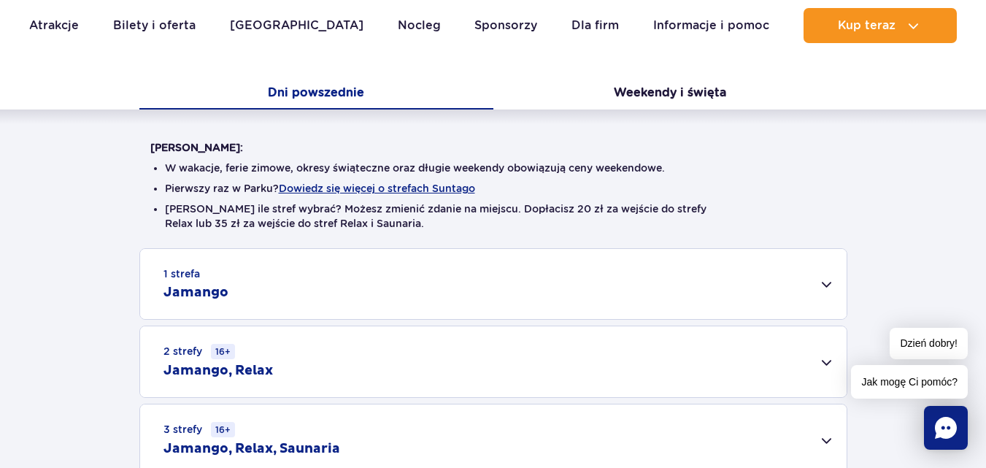
click at [828, 283] on div "1 strefa Jamango" at bounding box center [493, 284] width 707 height 70
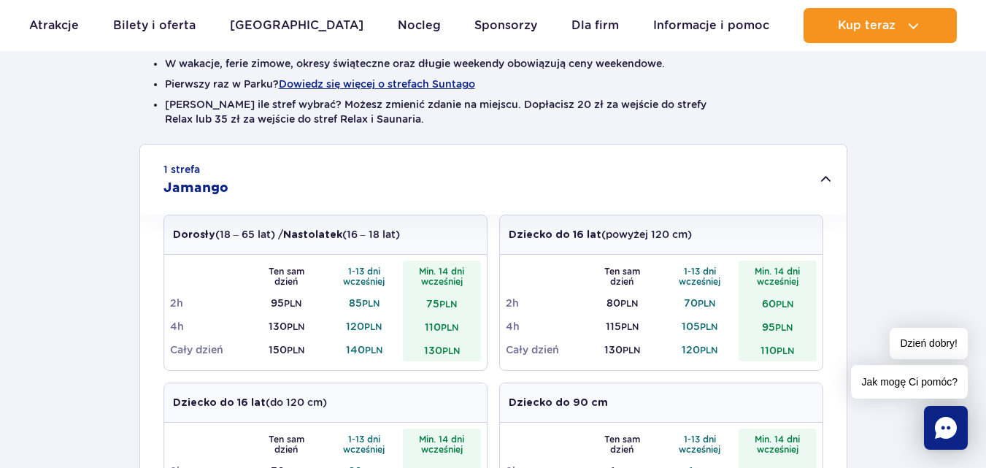
scroll to position [426, 0]
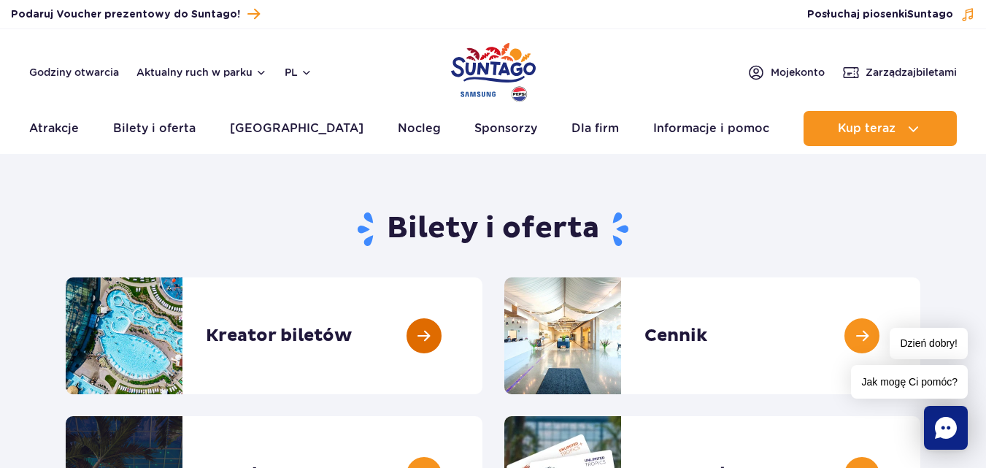
click at [483, 349] on link at bounding box center [483, 335] width 0 height 117
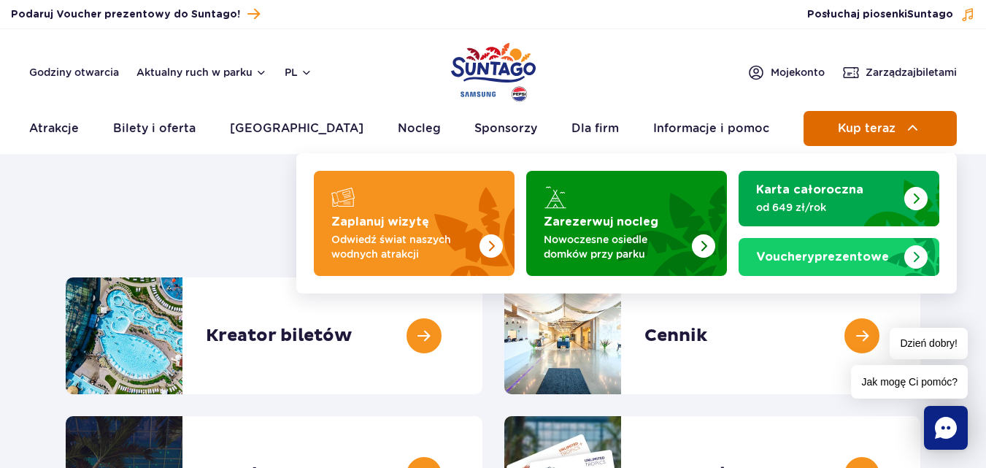
click at [855, 134] on span "Kup teraz" at bounding box center [867, 128] width 58 height 13
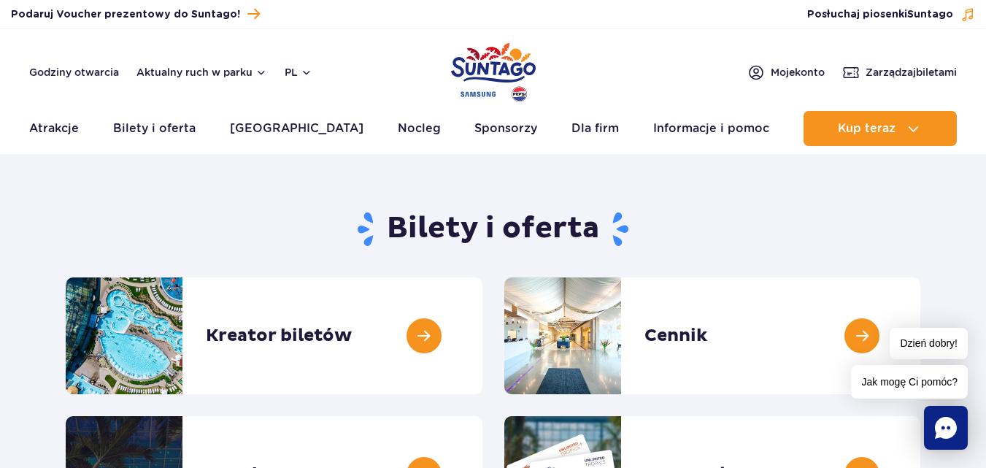
click at [734, 87] on header "Godziny otwarcia Aktualny ruch w parku pl PL EN UA Moje konto Zarządzaj biletam…" at bounding box center [493, 91] width 986 height 125
click at [483, 363] on link at bounding box center [483, 335] width 0 height 117
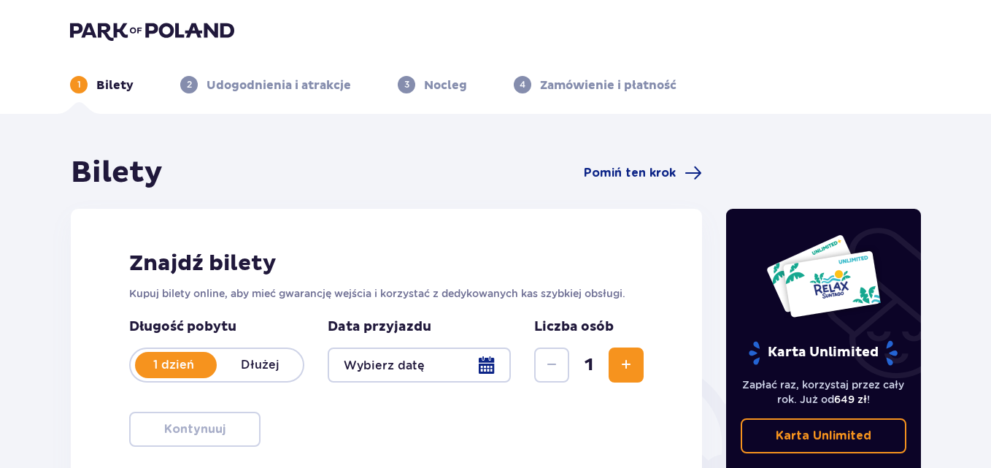
click at [484, 369] on div at bounding box center [419, 364] width 183 height 35
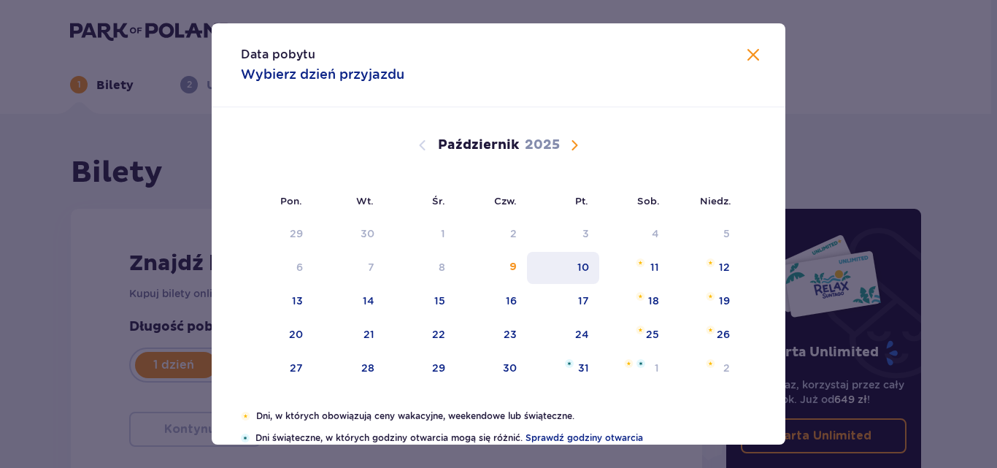
click at [583, 269] on div "10" at bounding box center [583, 267] width 12 height 15
type input "10.10.25"
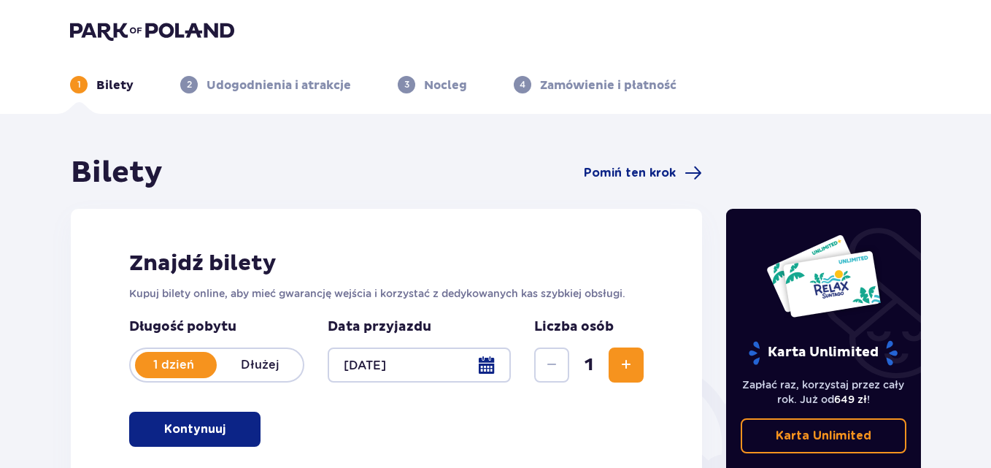
click at [620, 354] on button "Zwiększ" at bounding box center [626, 364] width 35 height 35
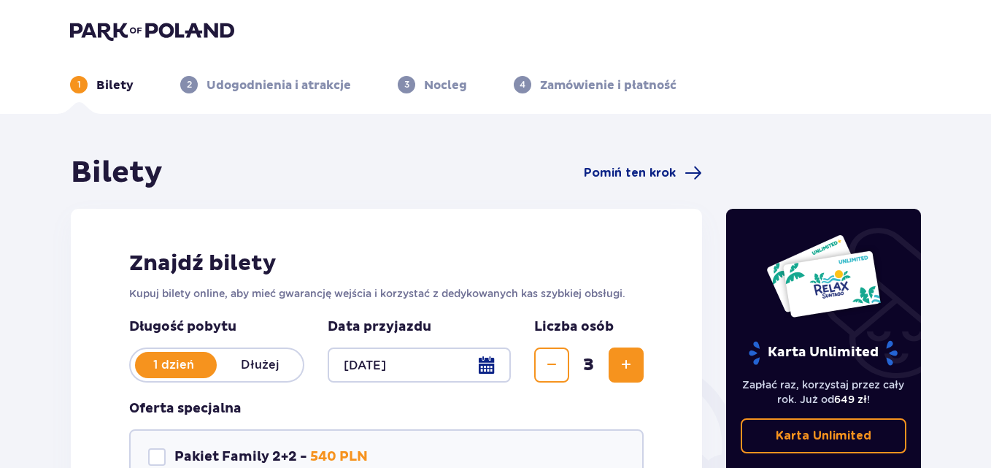
click at [620, 354] on button "Zwiększ" at bounding box center [626, 364] width 35 height 35
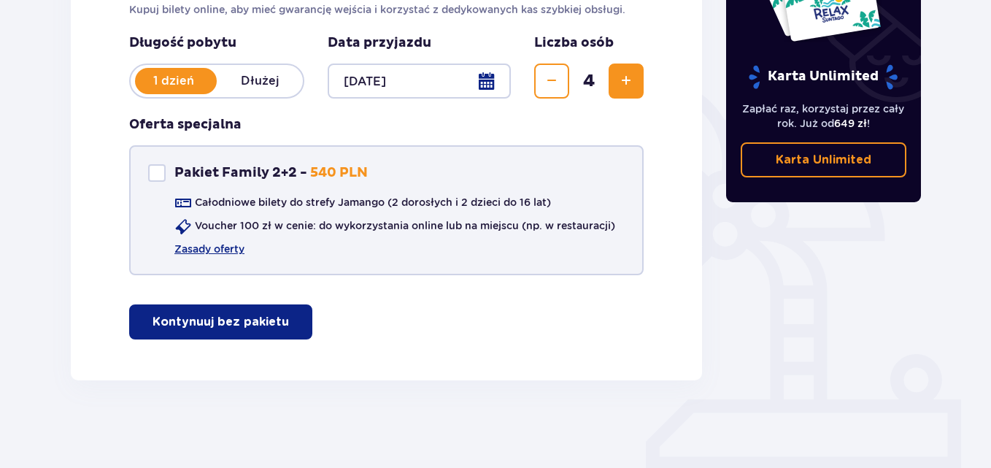
click at [159, 177] on div "Pakiet Family 2+2" at bounding box center [157, 173] width 18 height 18
checkbox input "true"
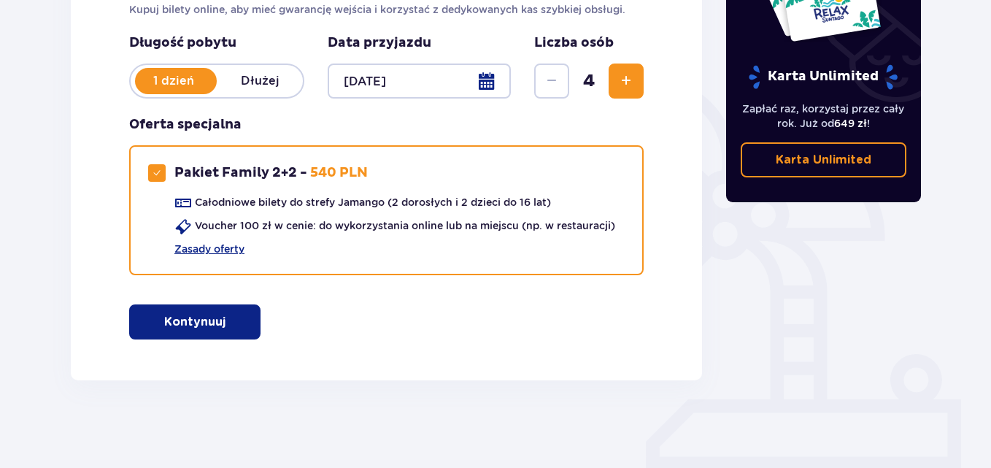
click at [186, 317] on p "Kontynuuj" at bounding box center [194, 322] width 61 height 16
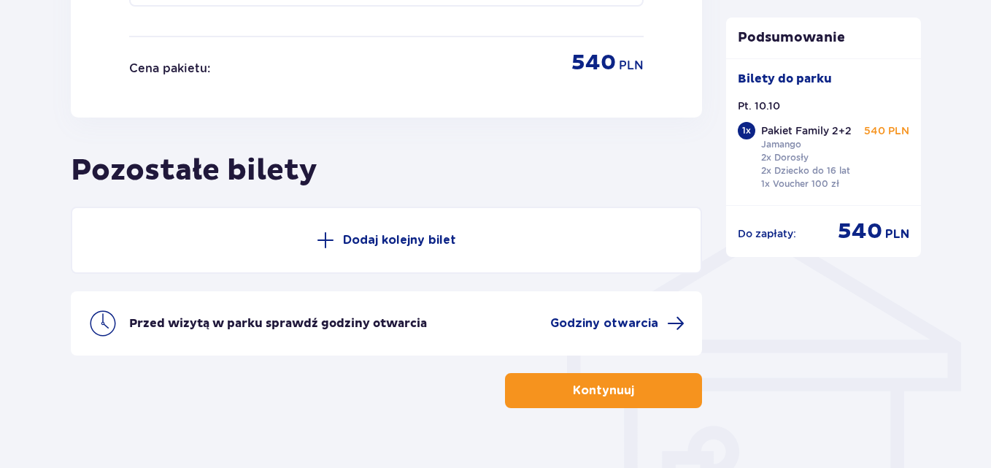
scroll to position [989, 0]
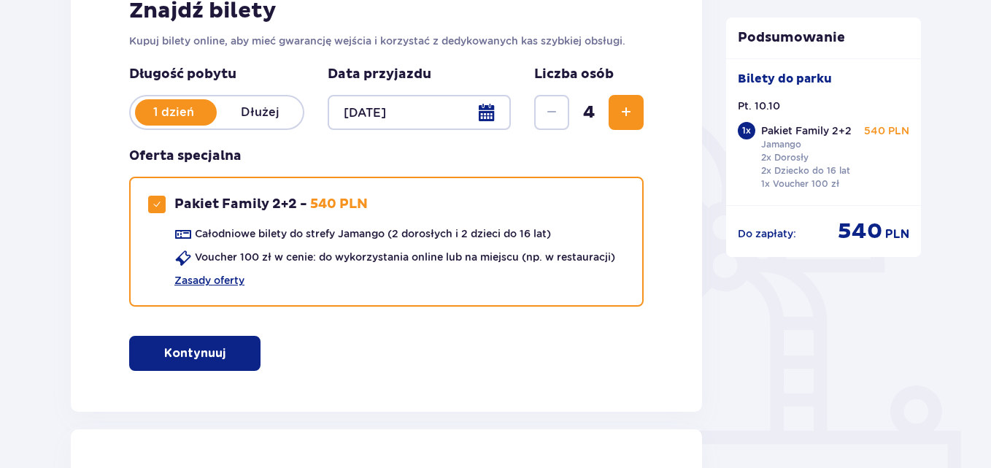
scroll to position [282, 0]
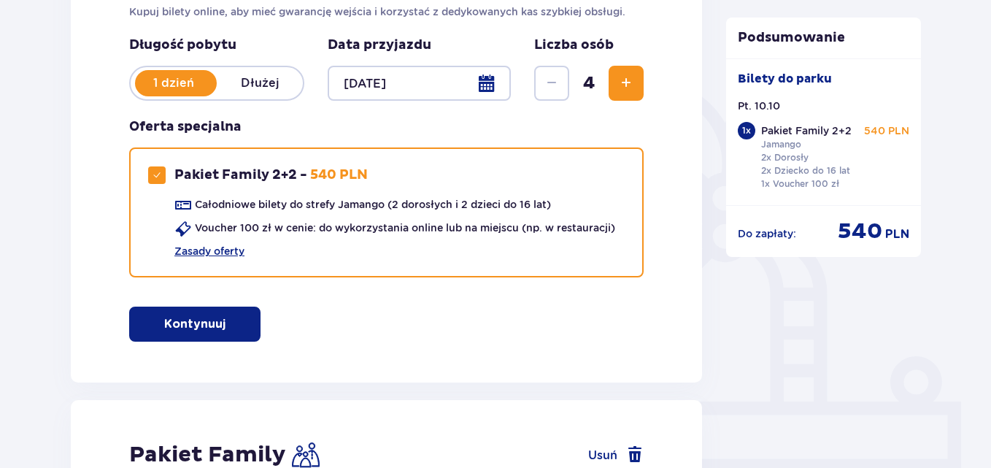
click at [222, 337] on button "Kontynuuj" at bounding box center [194, 324] width 131 height 35
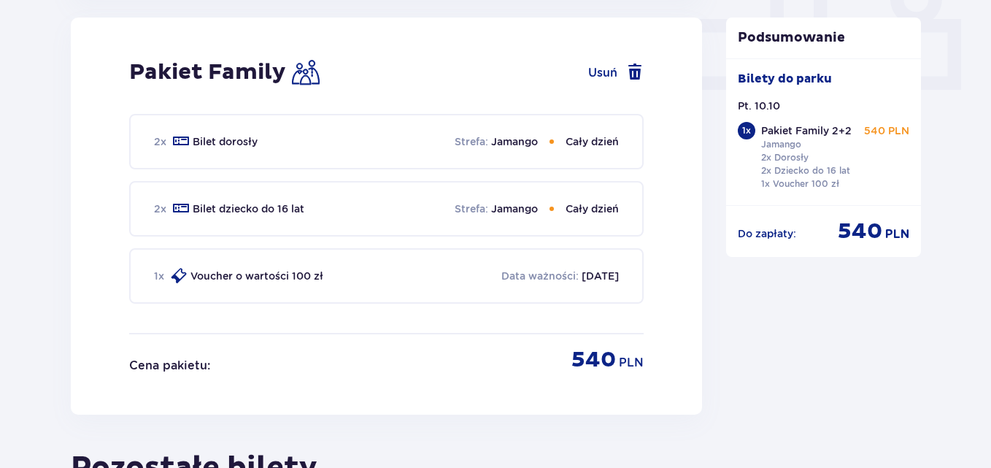
scroll to position [989, 0]
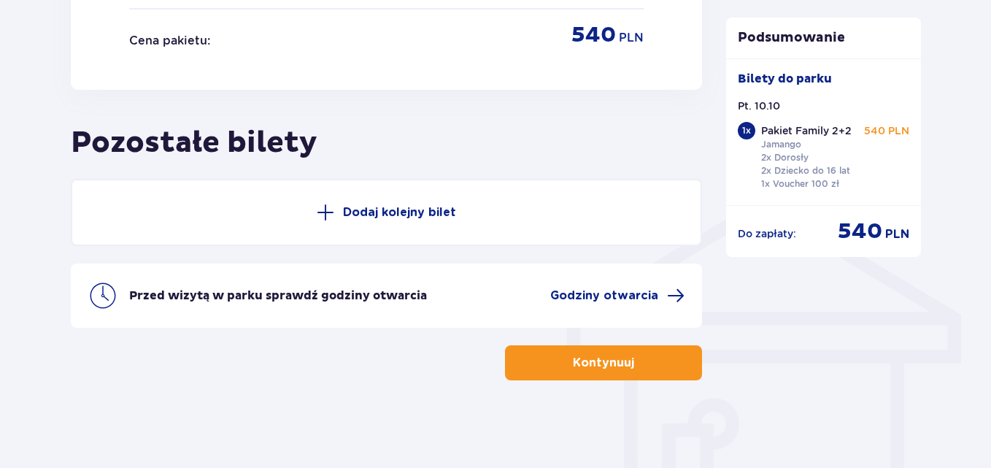
click at [677, 351] on button "Kontynuuj" at bounding box center [603, 362] width 197 height 35
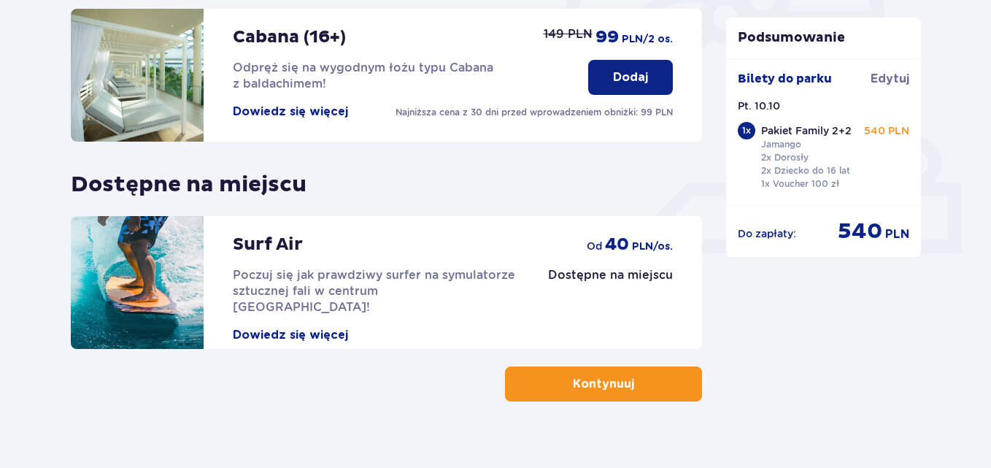
scroll to position [522, 0]
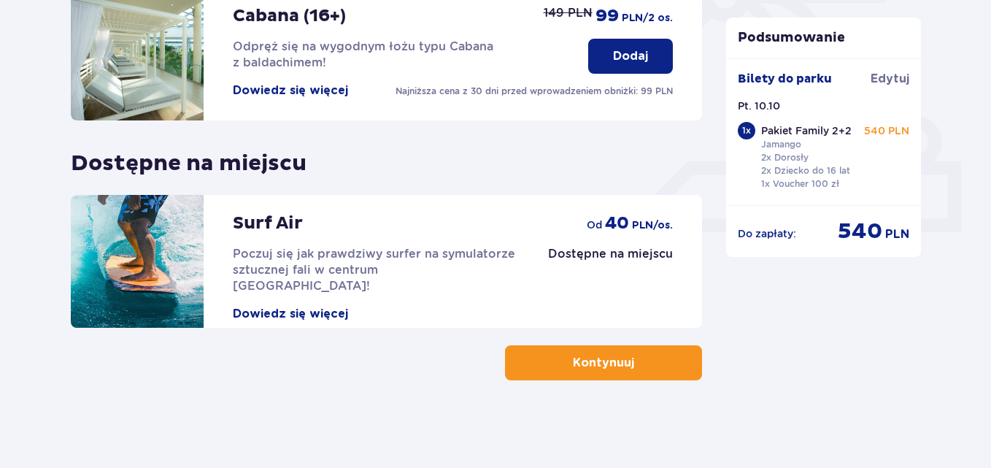
click at [629, 385] on div "Udogodnienia i atrakcje Pomiń ten krok Promocja online Wellness & SPA (16+) Zre…" at bounding box center [495, 30] width 991 height 876
click at [628, 377] on button "Kontynuuj" at bounding box center [603, 362] width 197 height 35
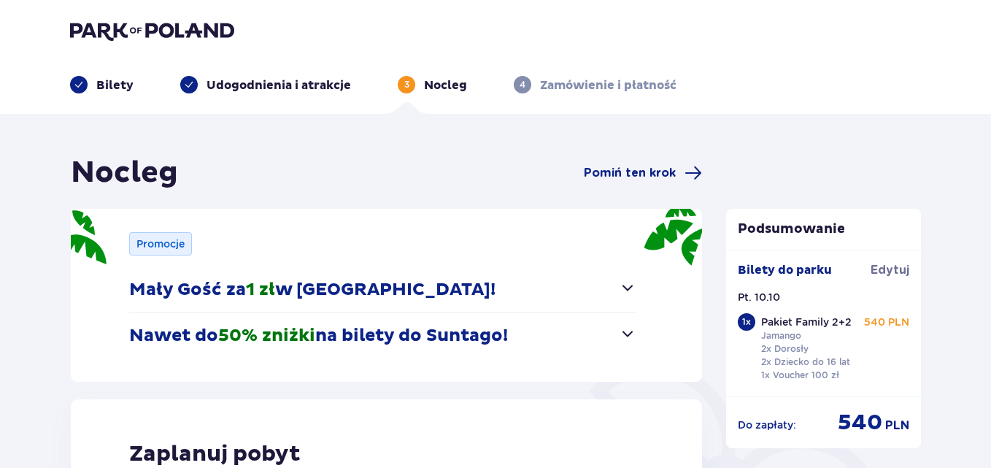
scroll to position [390, 0]
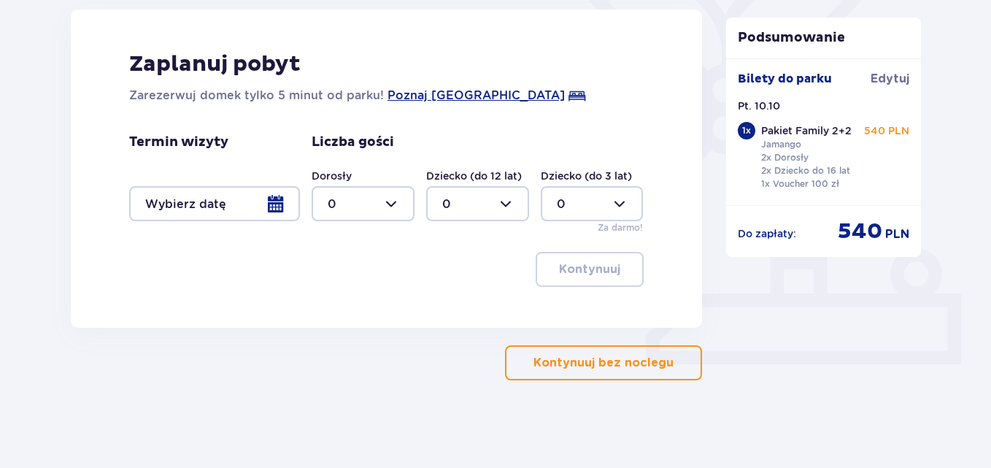
click at [646, 368] on p "Kontynuuj bez noclegu" at bounding box center [604, 363] width 140 height 16
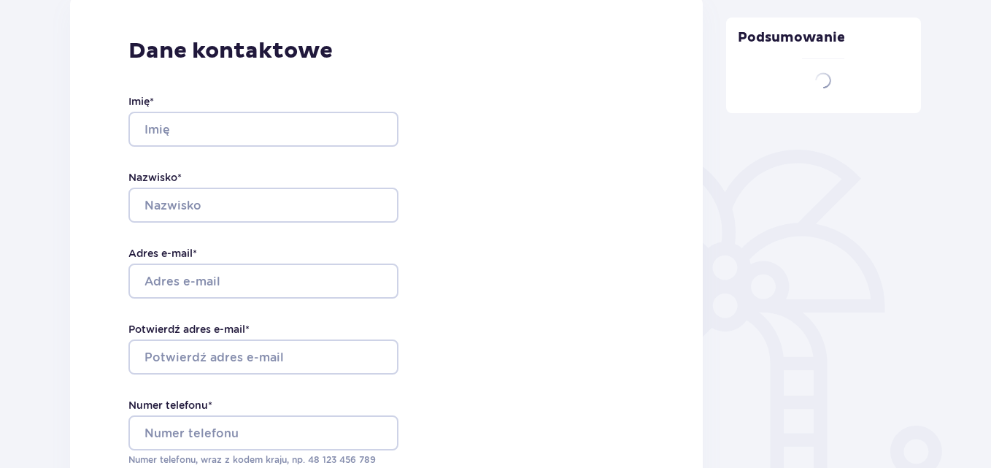
type input "Paulina"
type input "Dadej"
type input "[EMAIL_ADDRESS][DOMAIN_NAME]"
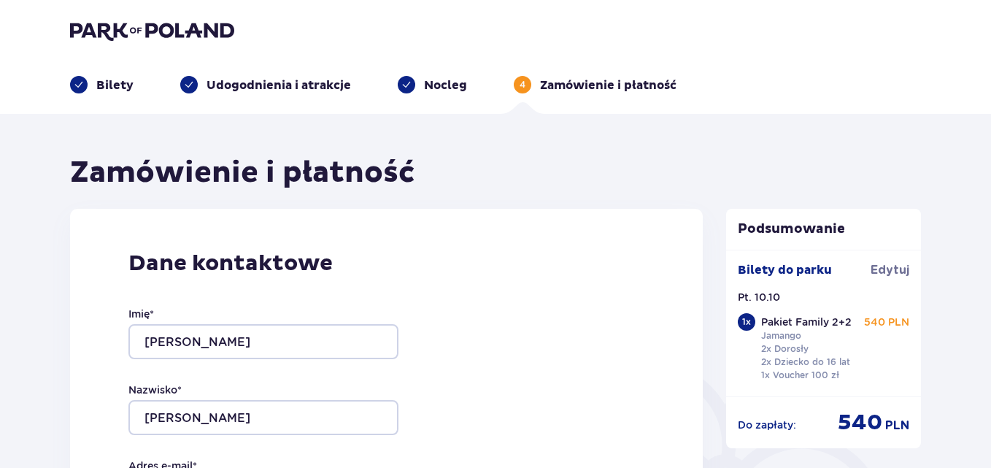
scroll to position [410, 0]
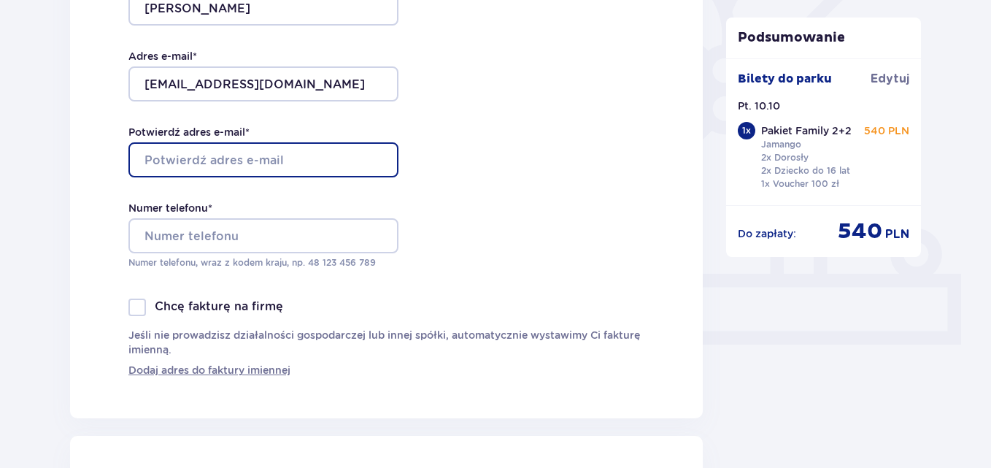
click at [347, 171] on input "Potwierdź adres e-mail *" at bounding box center [263, 159] width 270 height 35
type input "[EMAIL_ADDRESS][DOMAIN_NAME]"
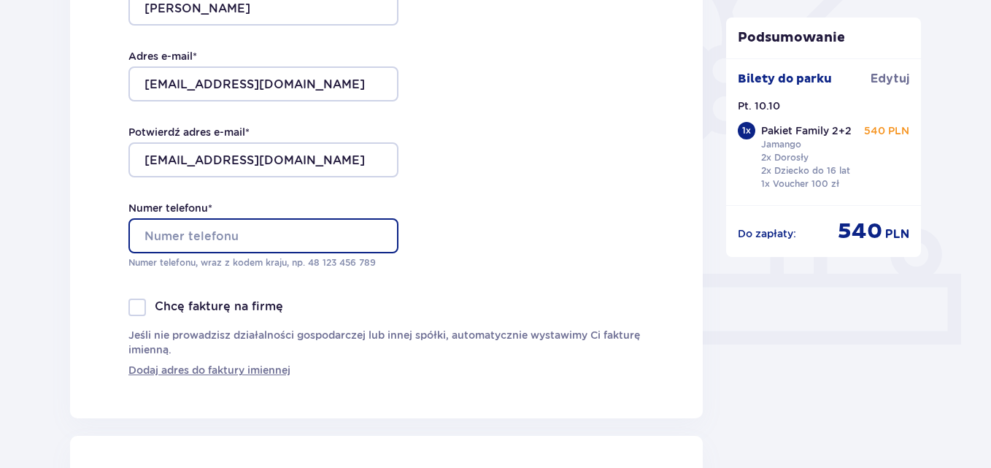
type input "507018088"
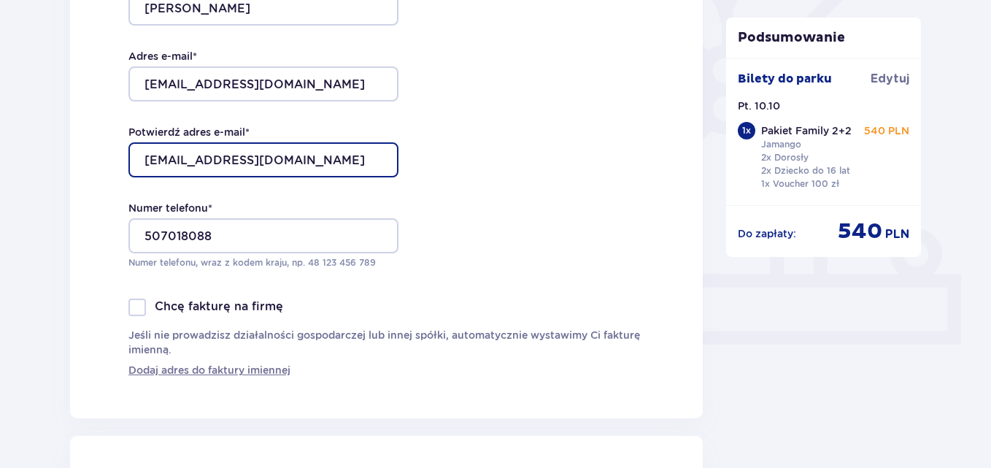
scroll to position [819, 0]
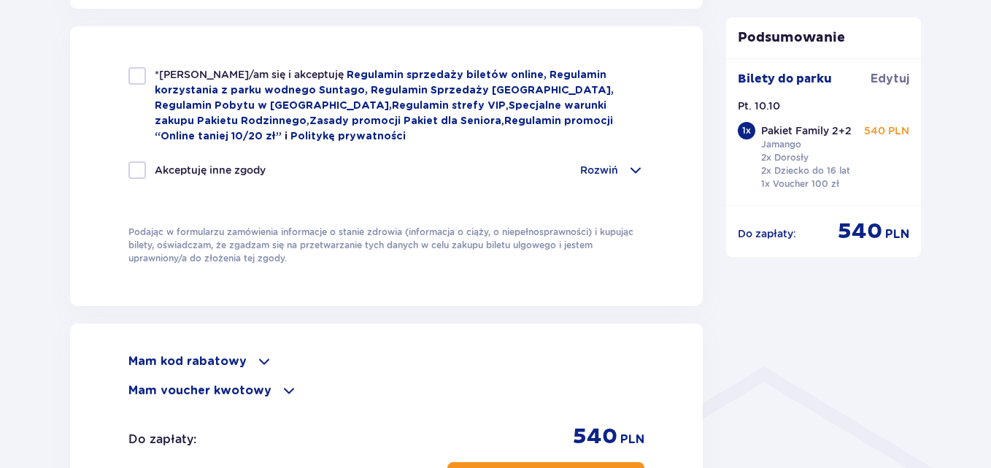
click at [143, 78] on div at bounding box center [137, 76] width 18 height 18
checkbox input "true"
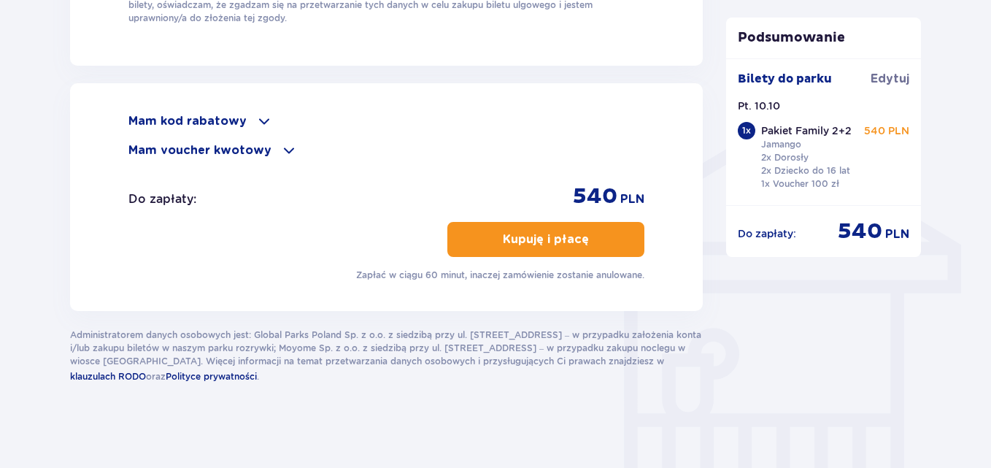
click at [523, 231] on p "Kupuję i płacę" at bounding box center [546, 239] width 86 height 16
